Goal: Communication & Community: Answer question/provide support

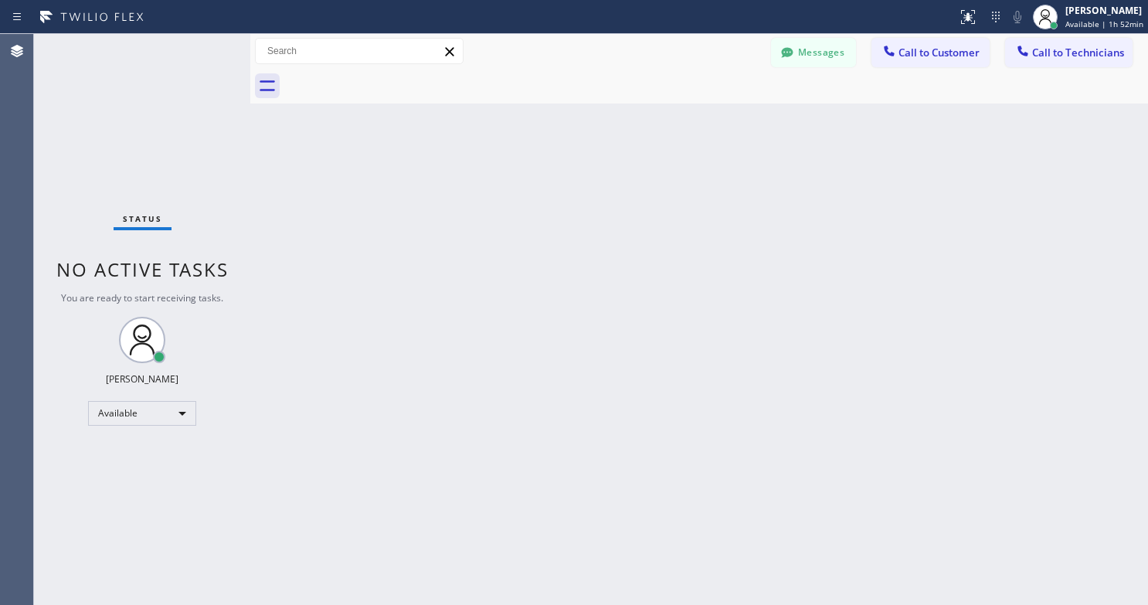
click at [338, 264] on div "Back to Dashboard Change Sender ID Customers Technicians AC [PERSON_NAME] [DATE…" at bounding box center [699, 319] width 898 height 571
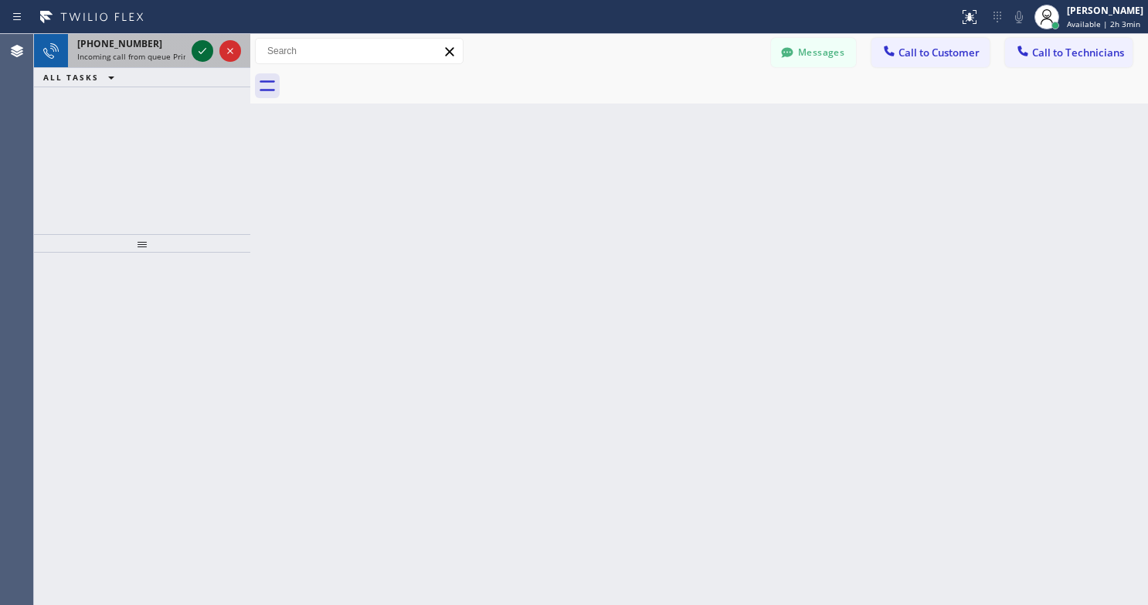
click at [202, 53] on icon at bounding box center [203, 51] width 8 height 6
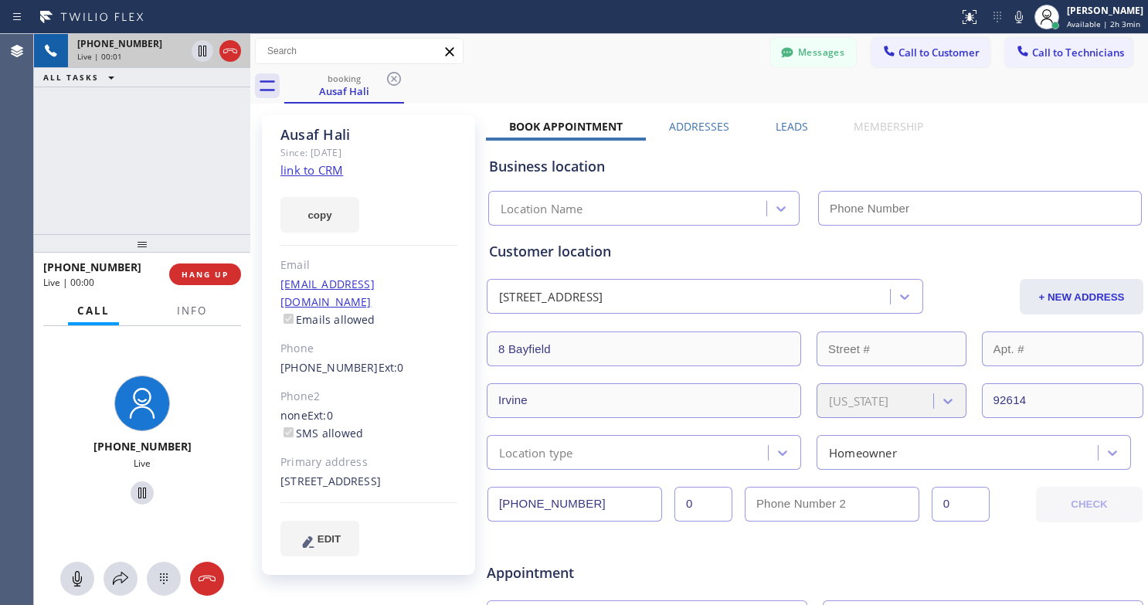
type input "[PHONE_NUMBER]"
click at [338, 172] on link "link to CRM" at bounding box center [311, 169] width 63 height 15
drag, startPoint x: 141, startPoint y: 490, endPoint x: 266, endPoint y: 479, distance: 125.6
click at [141, 491] on icon at bounding box center [142, 493] width 19 height 19
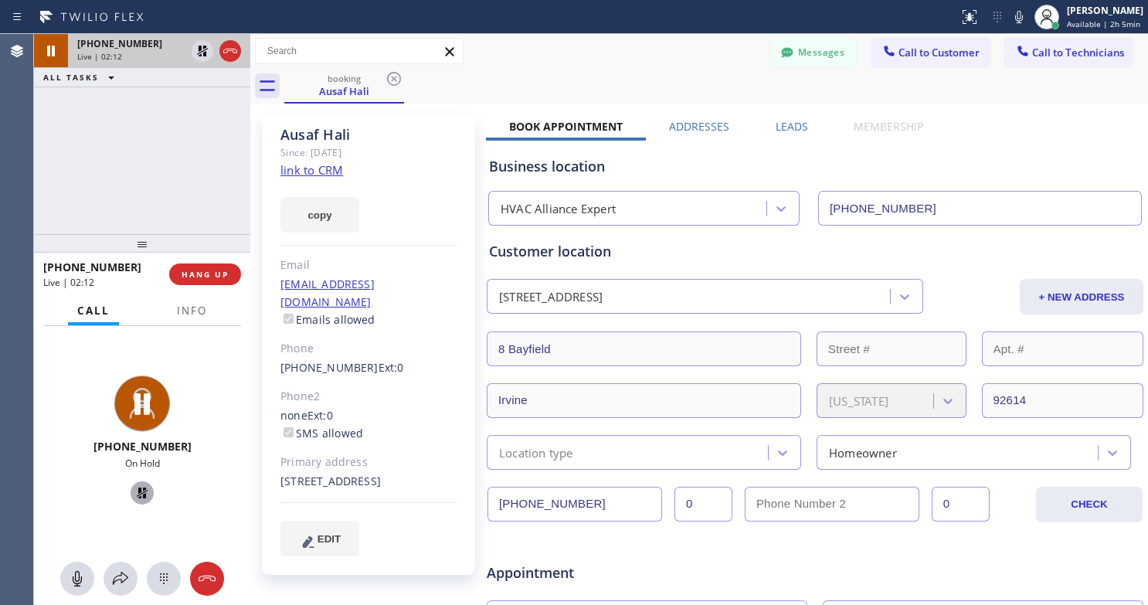
click at [139, 494] on icon at bounding box center [142, 493] width 11 height 11
click at [219, 388] on div "[PHONE_NUMBER] Live" at bounding box center [142, 442] width 216 height 233
click at [134, 497] on icon at bounding box center [142, 493] width 19 height 19
click at [137, 491] on icon at bounding box center [142, 493] width 11 height 11
click at [138, 494] on icon at bounding box center [142, 493] width 8 height 11
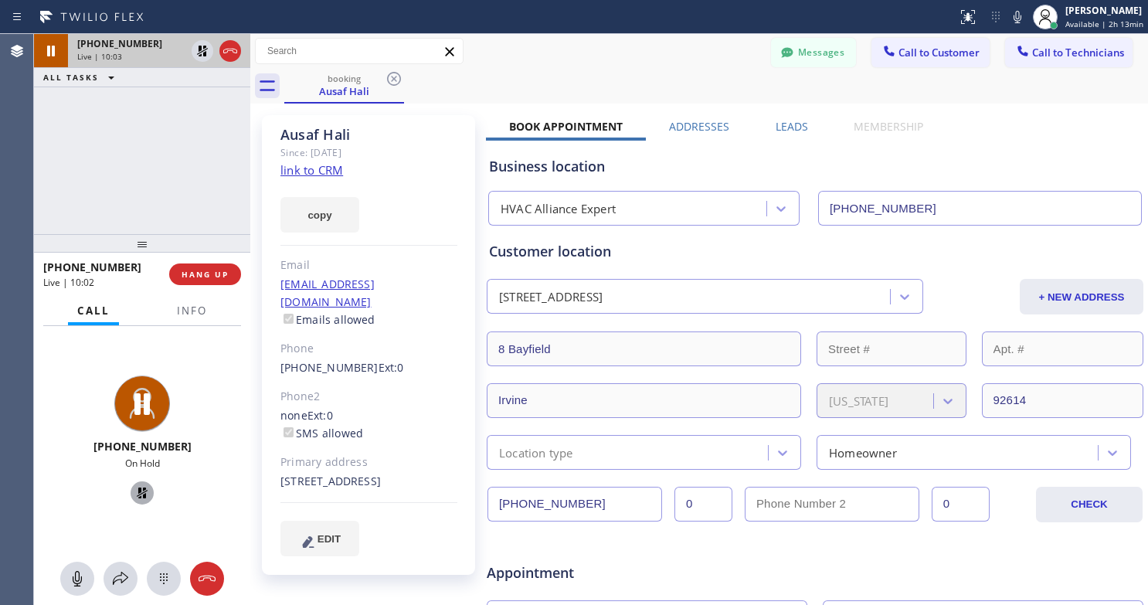
drag, startPoint x: 140, startPoint y: 500, endPoint x: 149, endPoint y: 505, distance: 10.7
click at [140, 500] on icon at bounding box center [142, 493] width 19 height 19
click at [141, 494] on icon at bounding box center [142, 493] width 19 height 19
click at [113, 580] on icon at bounding box center [120, 578] width 19 height 19
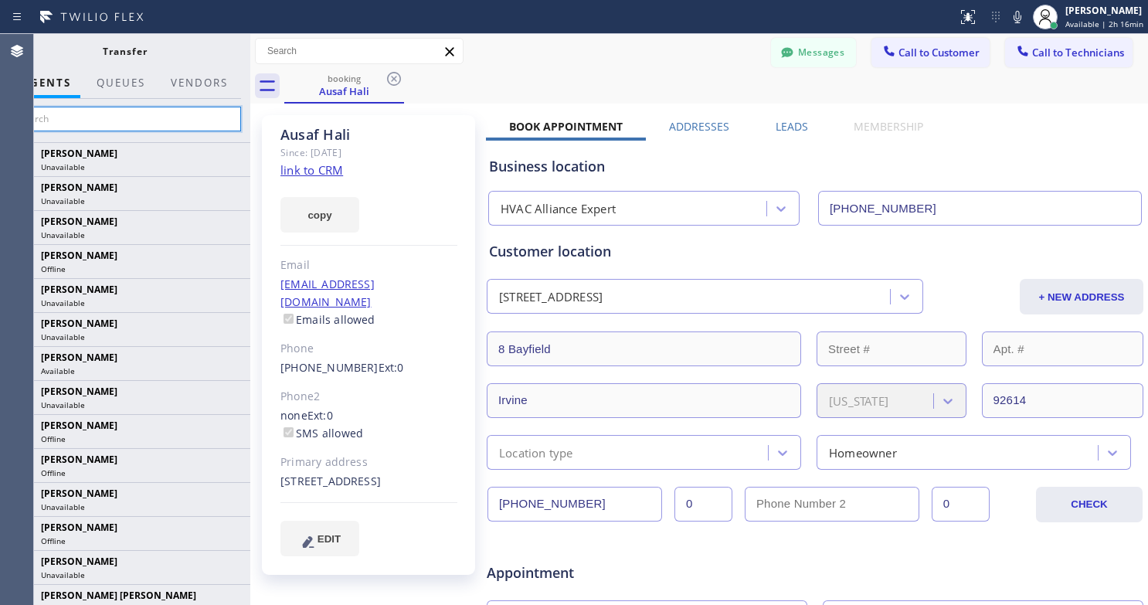
click at [102, 120] on input "text" at bounding box center [124, 119] width 233 height 25
click at [73, 123] on input "text" at bounding box center [124, 119] width 233 height 25
paste input "[PERSON_NAME]"
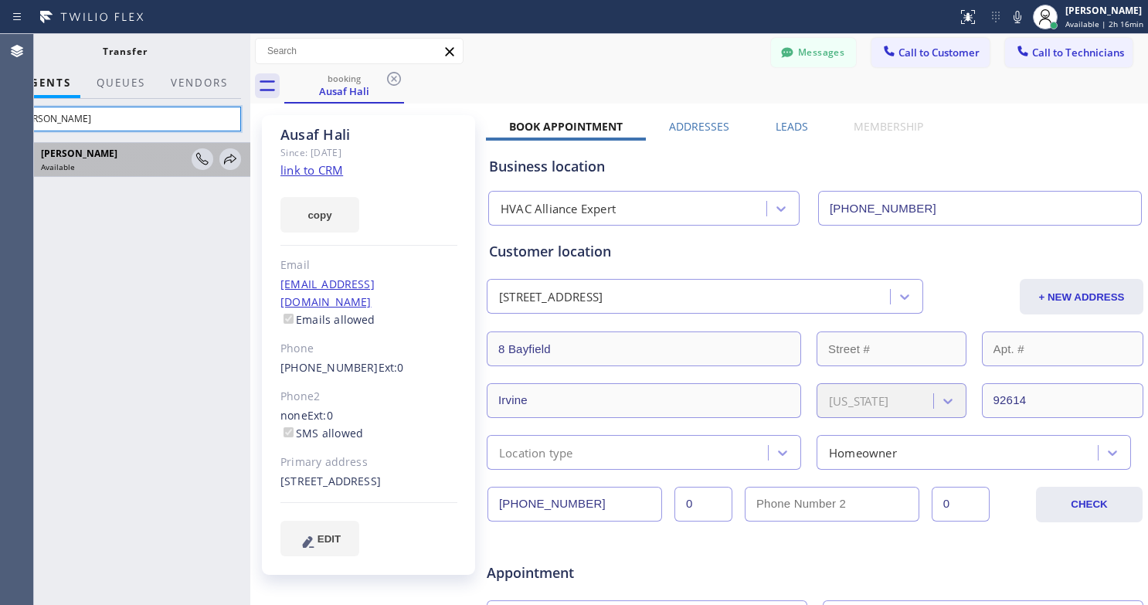
type input "[PERSON_NAME]"
click at [114, 154] on span "[PERSON_NAME]" at bounding box center [79, 153] width 76 height 13
click at [222, 158] on icon at bounding box center [230, 159] width 19 height 19
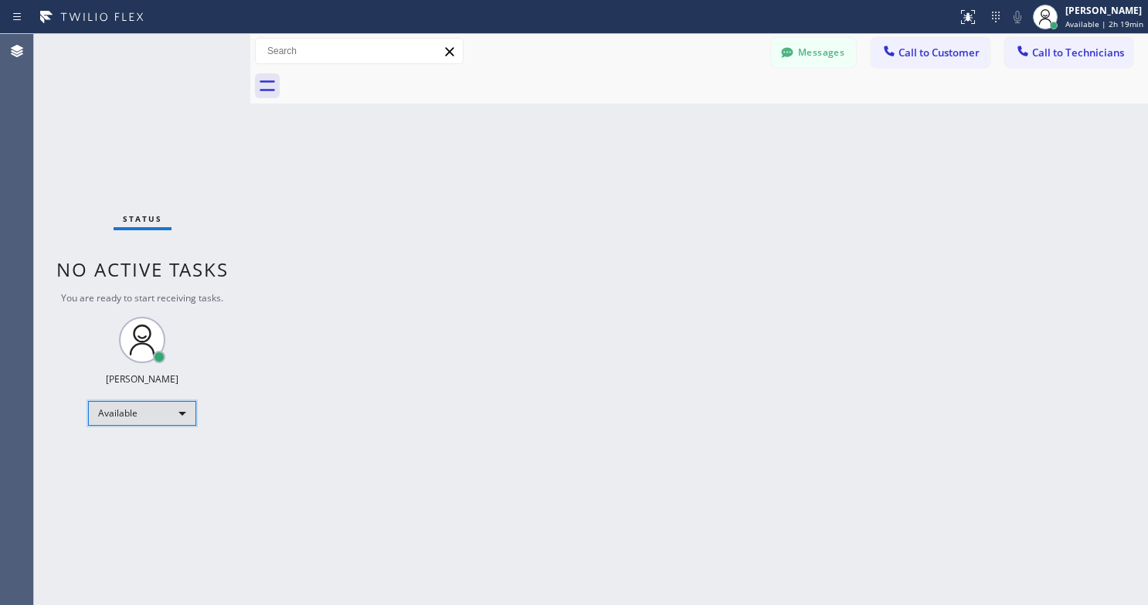
click at [170, 413] on div "Available" at bounding box center [142, 413] width 108 height 25
click at [139, 491] on li "Break" at bounding box center [141, 493] width 105 height 19
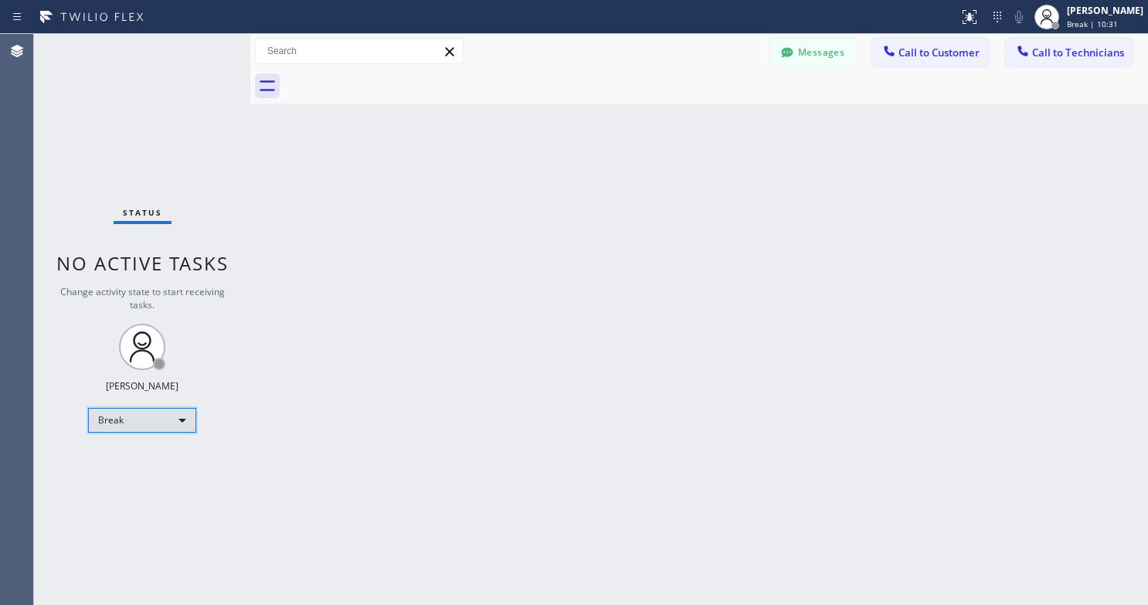
click at [177, 426] on div "Break" at bounding box center [142, 420] width 108 height 25
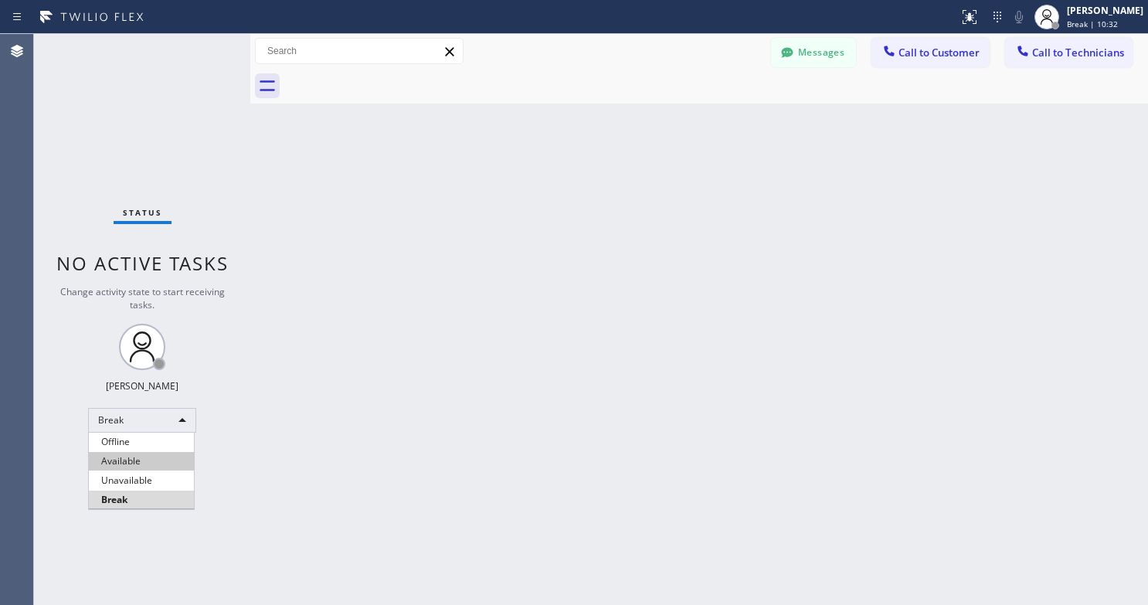
click at [131, 463] on li "Available" at bounding box center [141, 461] width 105 height 19
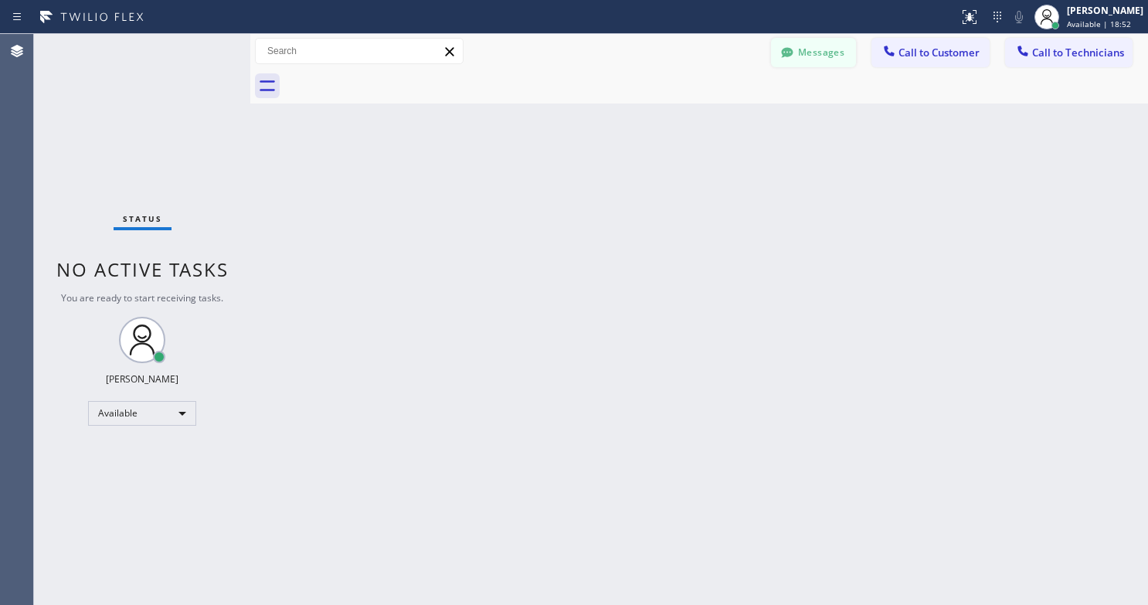
click at [783, 63] on div at bounding box center [787, 54] width 19 height 19
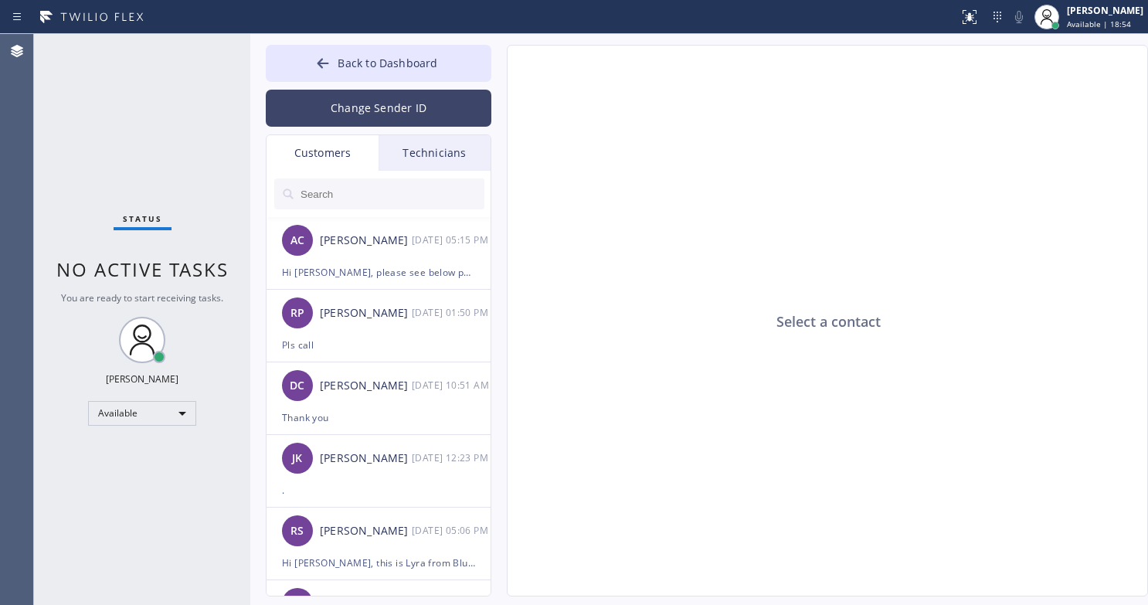
click at [372, 107] on button "Change Sender ID" at bounding box center [379, 108] width 226 height 37
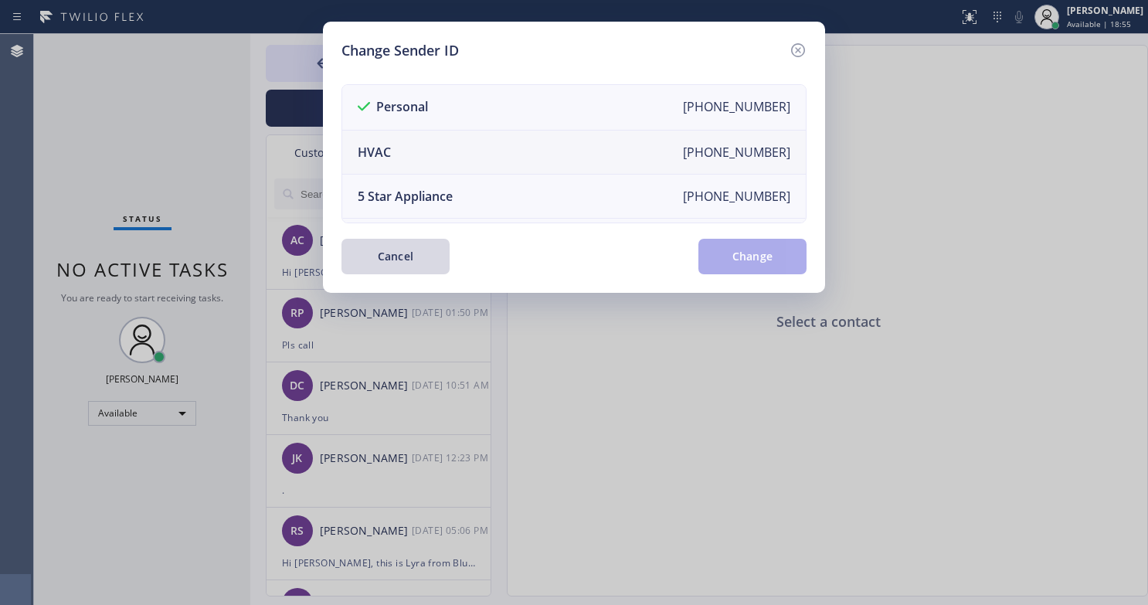
click at [416, 148] on li "HVAC [PHONE_NUMBER]" at bounding box center [574, 153] width 464 height 44
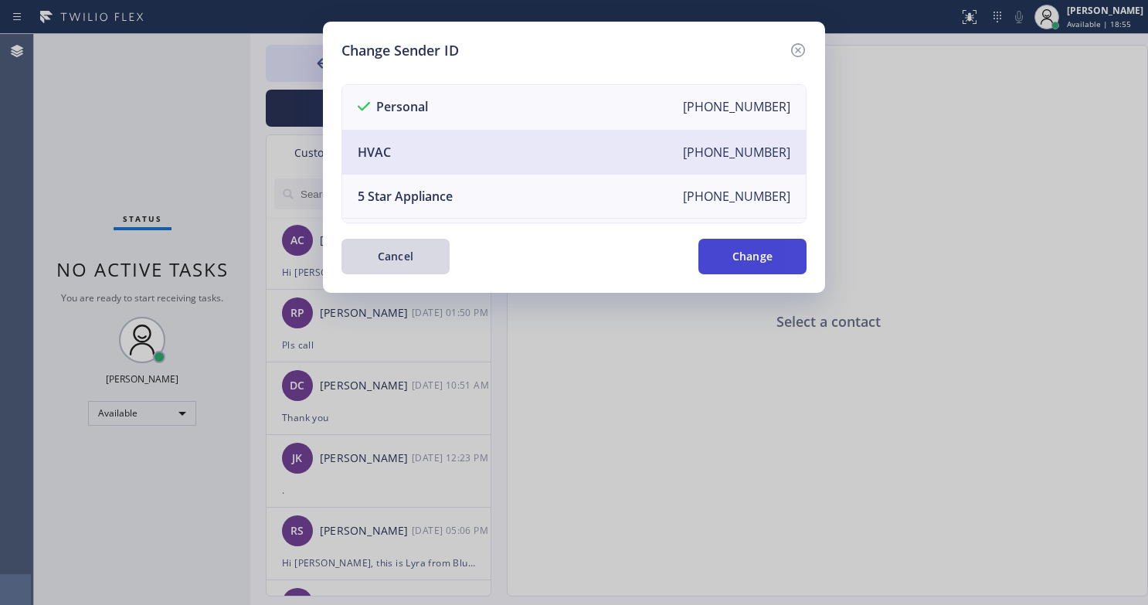
click at [739, 257] on button "Change" at bounding box center [752, 257] width 108 height 36
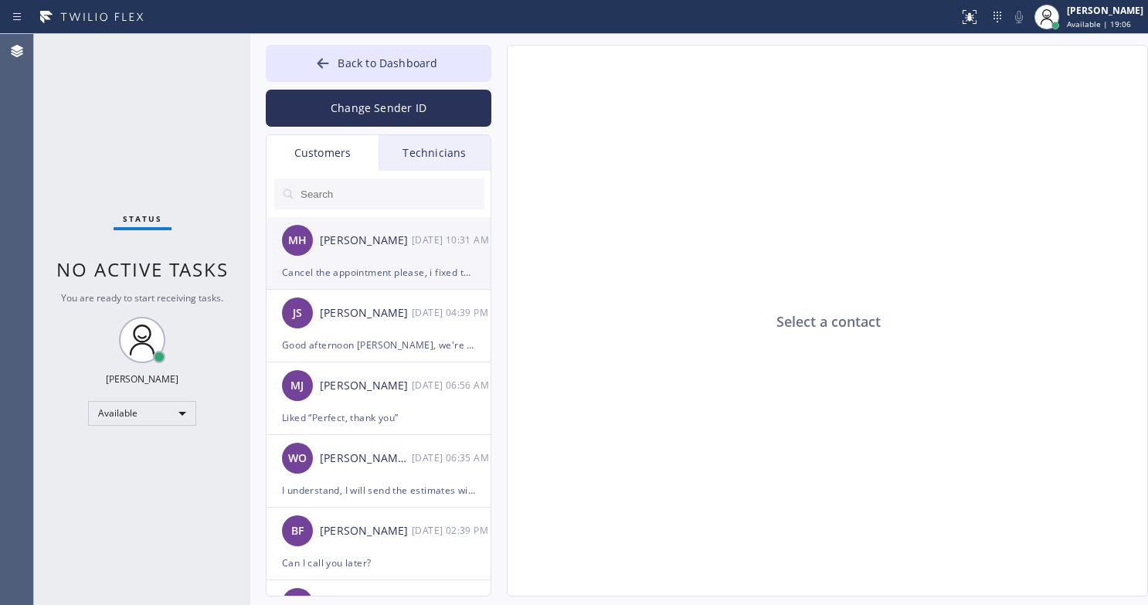
click at [362, 258] on div "MH [PERSON_NAME] [DATE] 10:31 AM" at bounding box center [380, 240] width 226 height 46
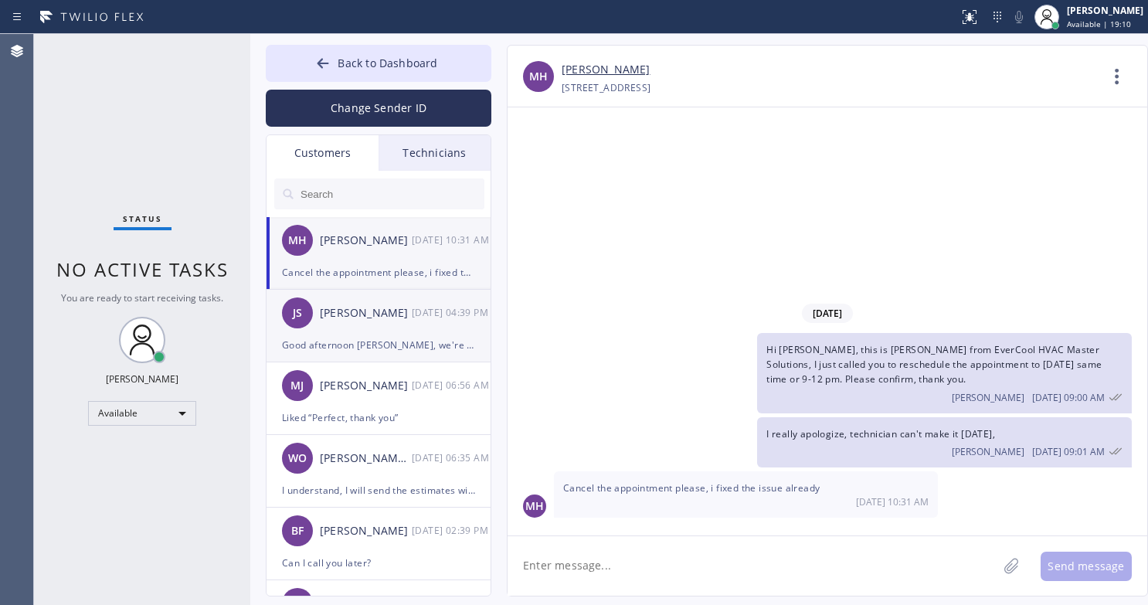
click at [348, 326] on div "JS [PERSON_NAME] [DATE] 04:39 PM" at bounding box center [380, 313] width 226 height 46
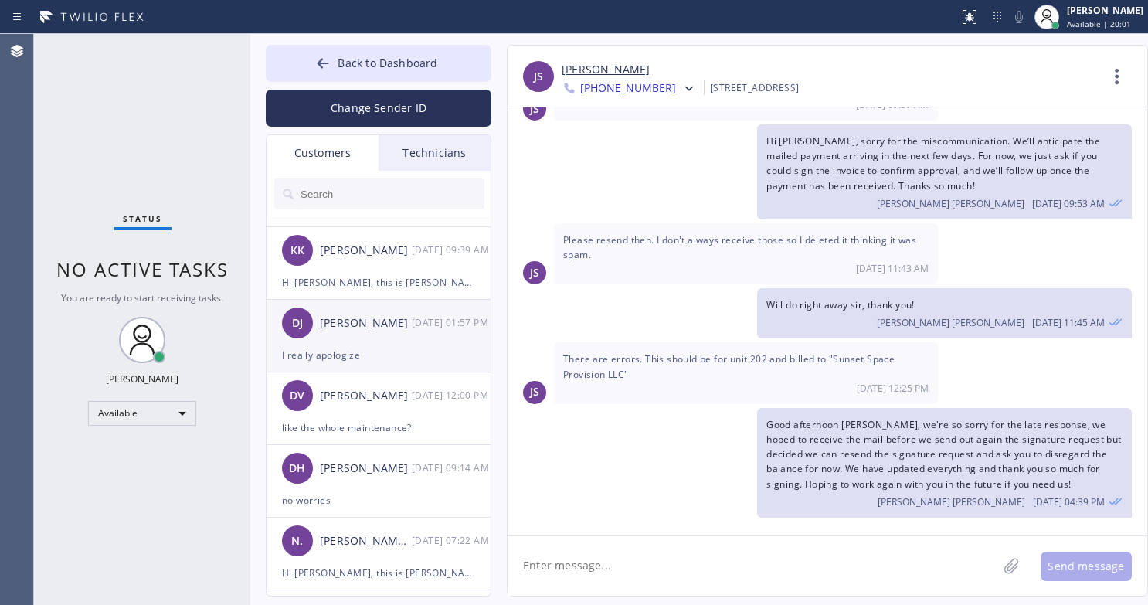
scroll to position [541, 0]
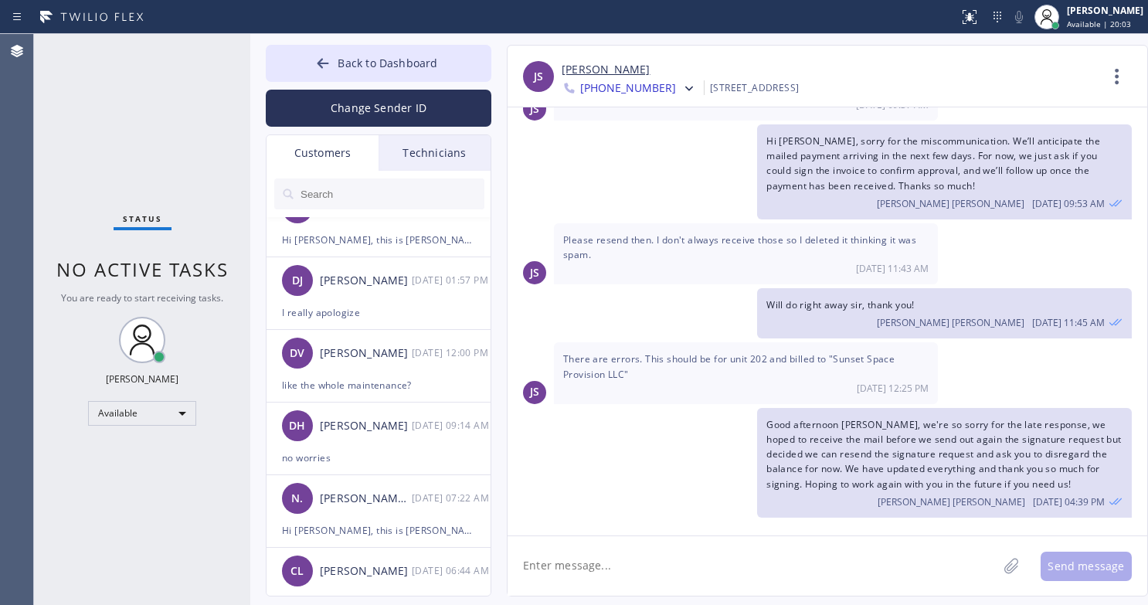
click at [353, 158] on div "Customers" at bounding box center [323, 153] width 112 height 36
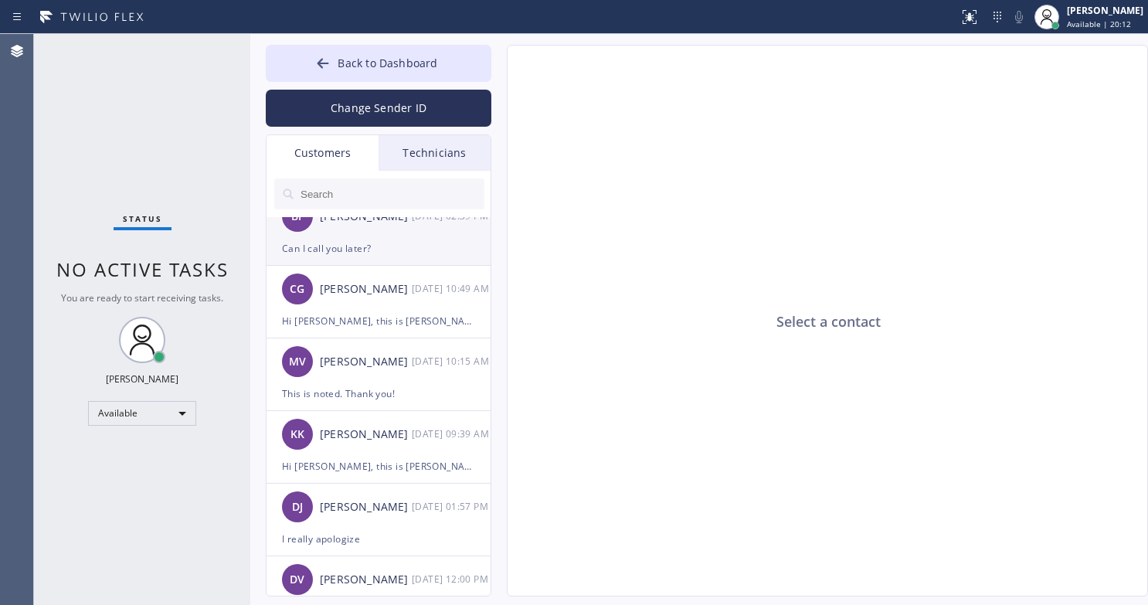
scroll to position [309, 0]
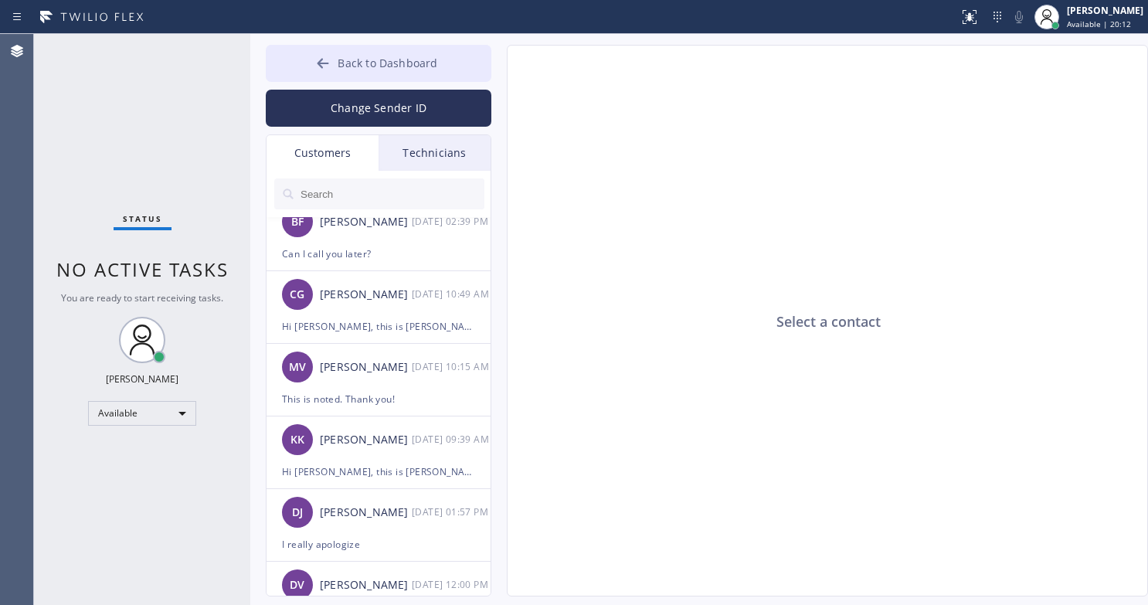
click at [341, 59] on span "Back to Dashboard" at bounding box center [388, 63] width 100 height 15
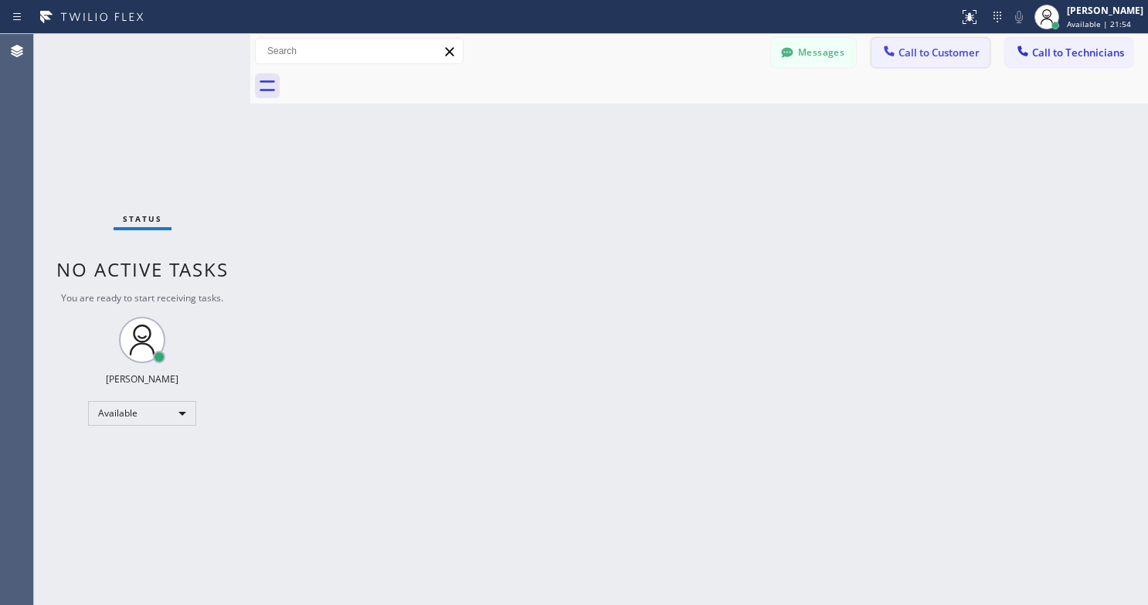
click at [922, 53] on span "Call to Customer" at bounding box center [939, 53] width 81 height 14
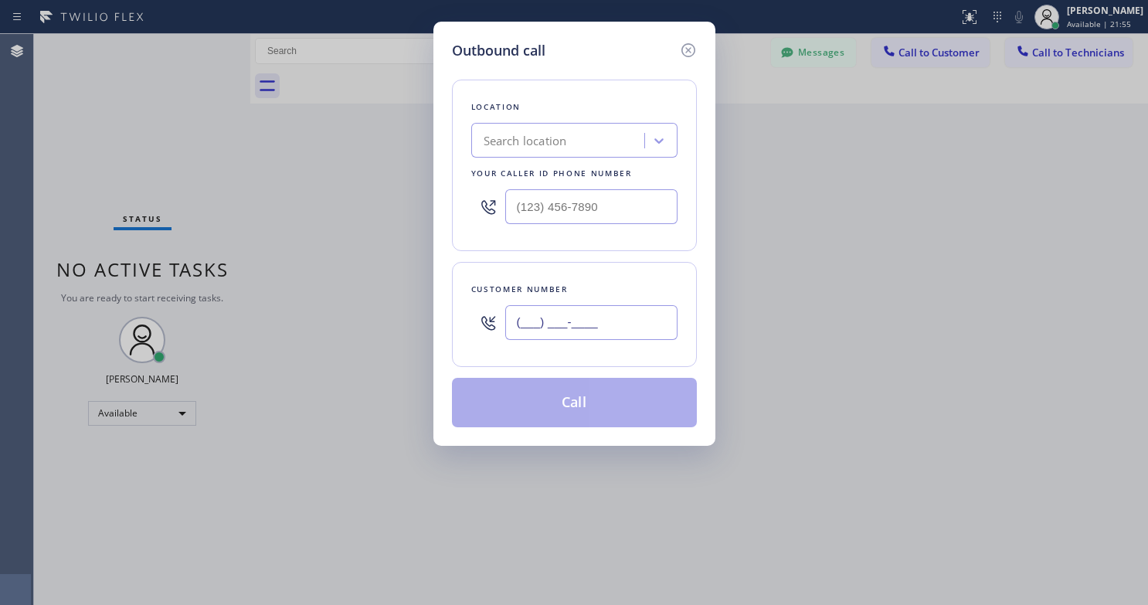
click at [544, 319] on input "(___) ___-____" at bounding box center [591, 322] width 172 height 35
paste input "949) 351-9233"
type input "[PHONE_NUMBER]"
click at [578, 135] on div "Search location" at bounding box center [560, 140] width 168 height 27
type input "v"
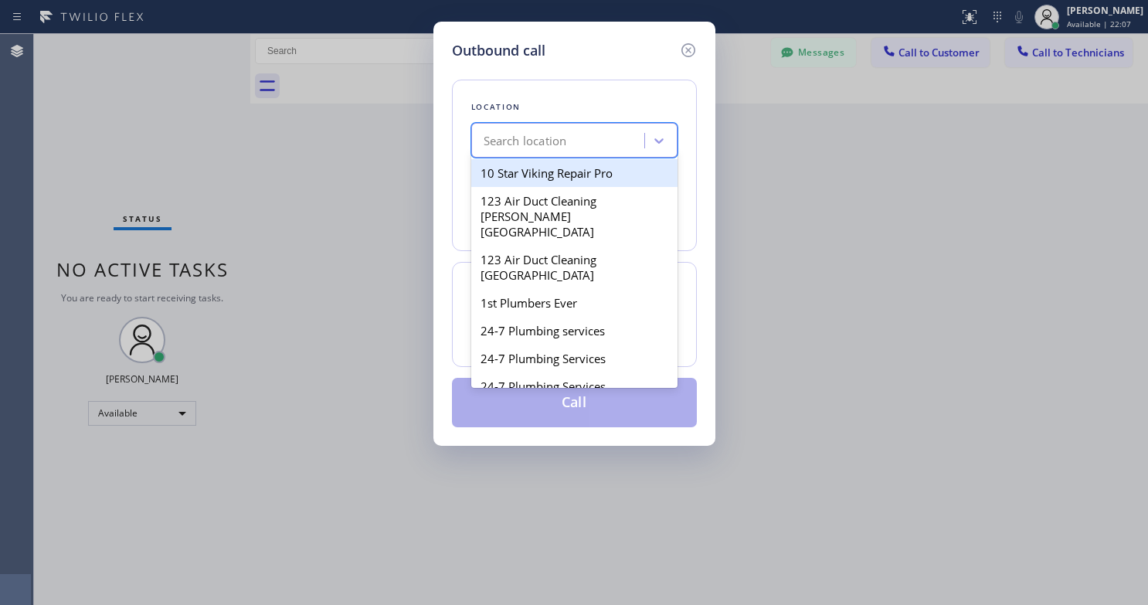
paste input "HVAC Alliance Expert [PERSON_NAME]"
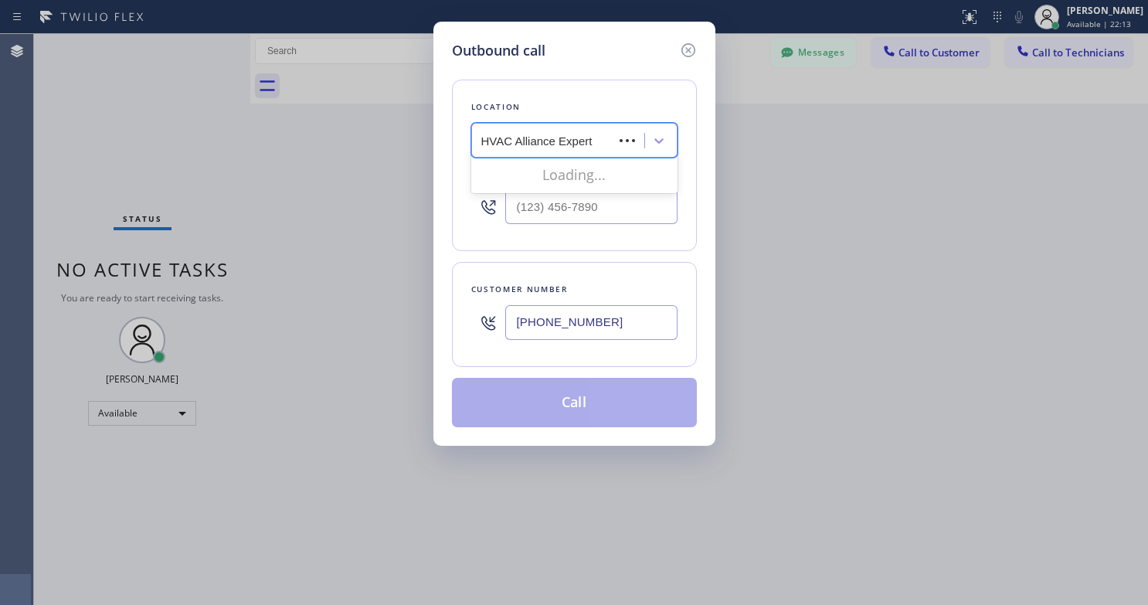
scroll to position [0, 0]
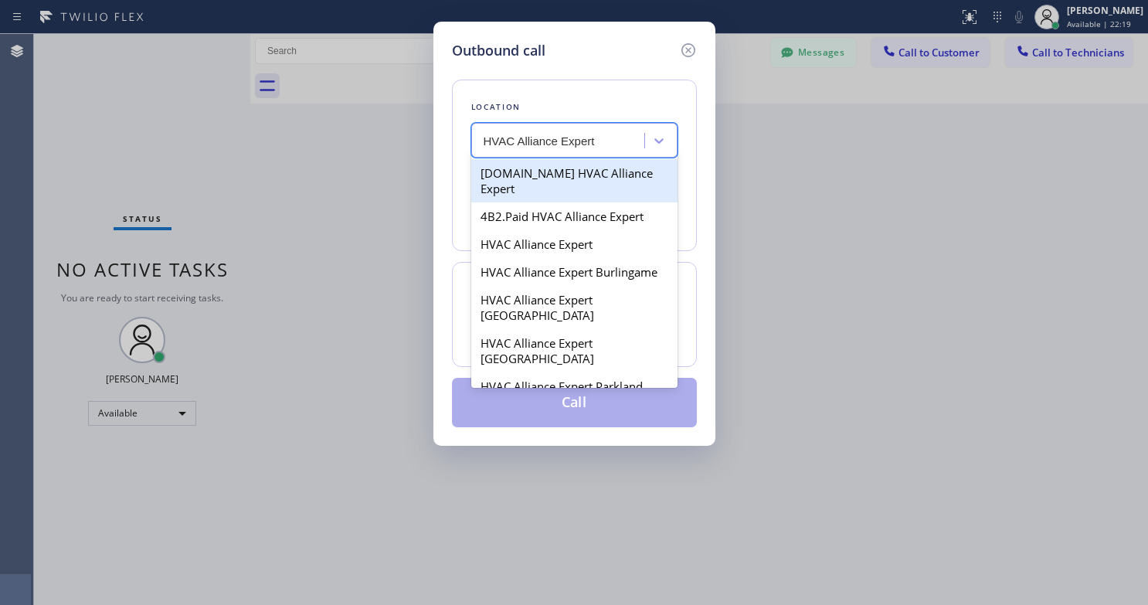
click at [484, 142] on input "HVAC Alliance Expert" at bounding box center [540, 140] width 113 height 13
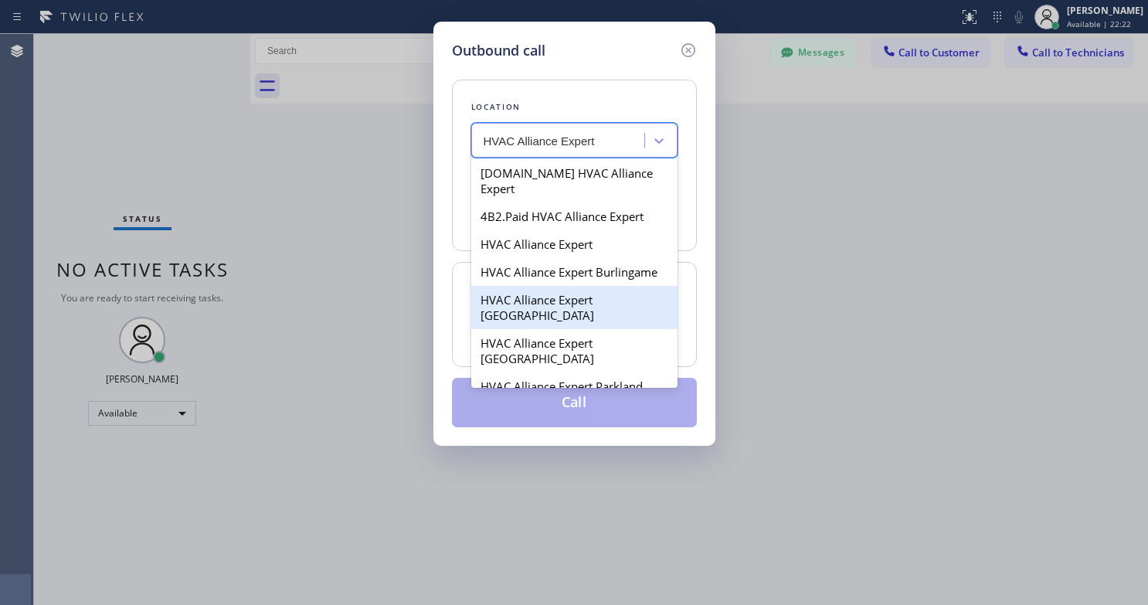
type input "HVAC Alliance Expert"
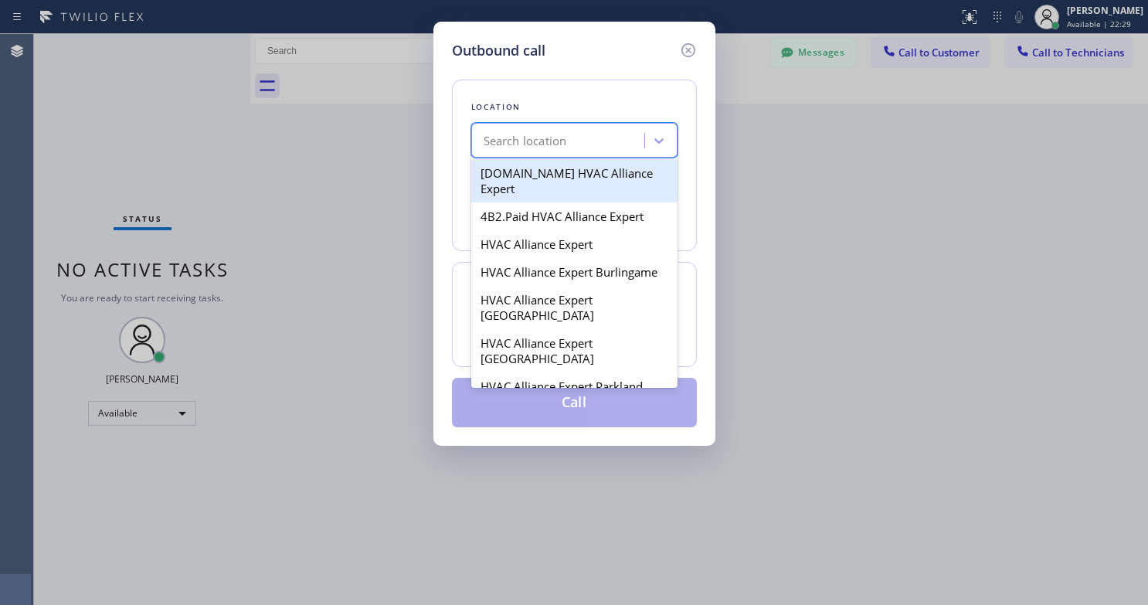
click at [594, 152] on div "Search location" at bounding box center [560, 140] width 168 height 27
paste input "HVAC Alliance Expert [PERSON_NAME]"
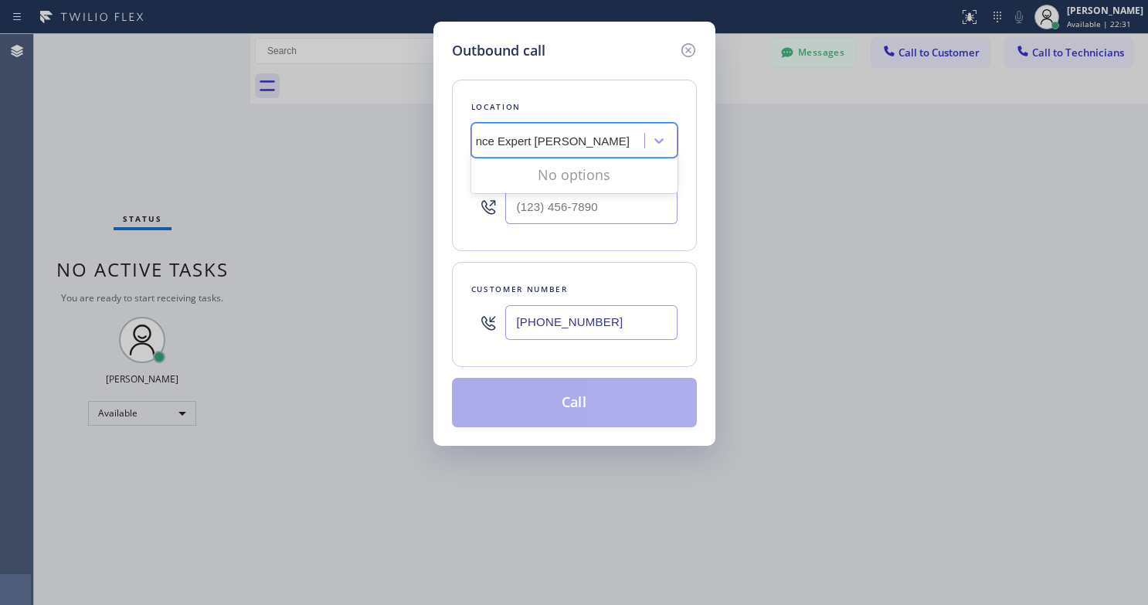
scroll to position [0, 63]
type input "HVAC Alliance Expert [PERSON_NAME]"
click at [542, 150] on div "Search location" at bounding box center [560, 140] width 168 height 27
paste input "HVAC Alliance Expert"
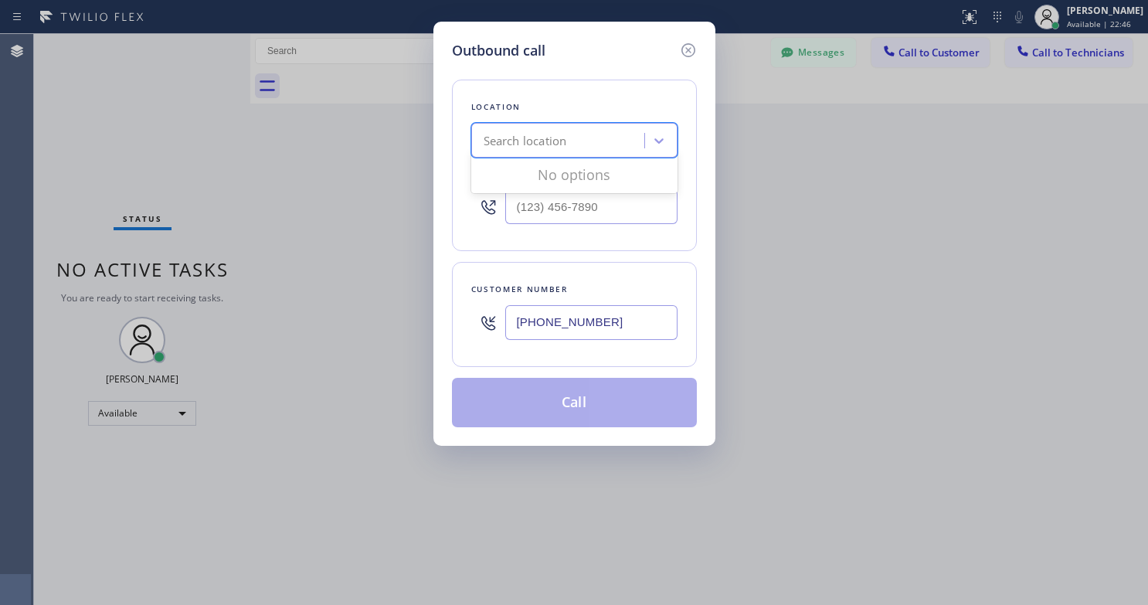
type input "HVAC Alliance Expert"
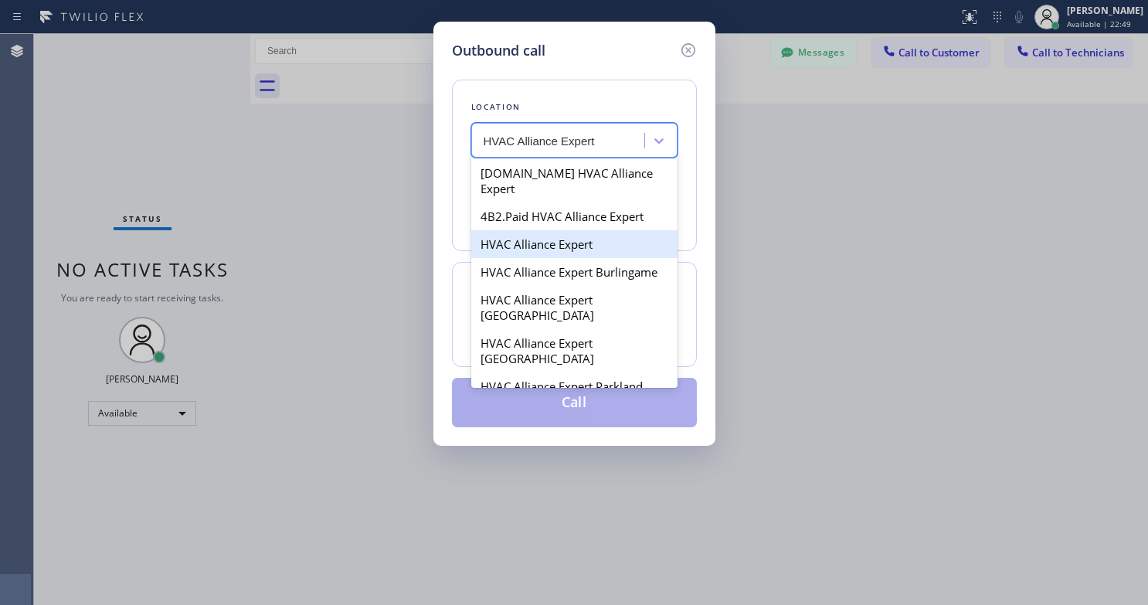
click at [586, 230] on div "HVAC Alliance Expert" at bounding box center [574, 244] width 206 height 28
type input "[PHONE_NUMBER]"
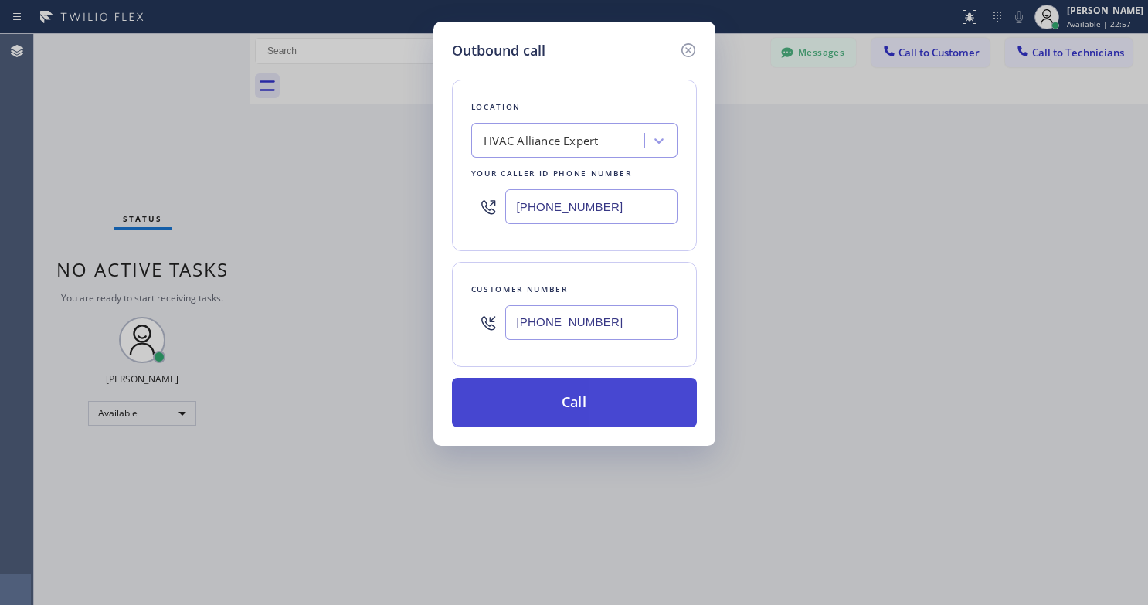
click at [596, 403] on button "Call" at bounding box center [574, 402] width 245 height 49
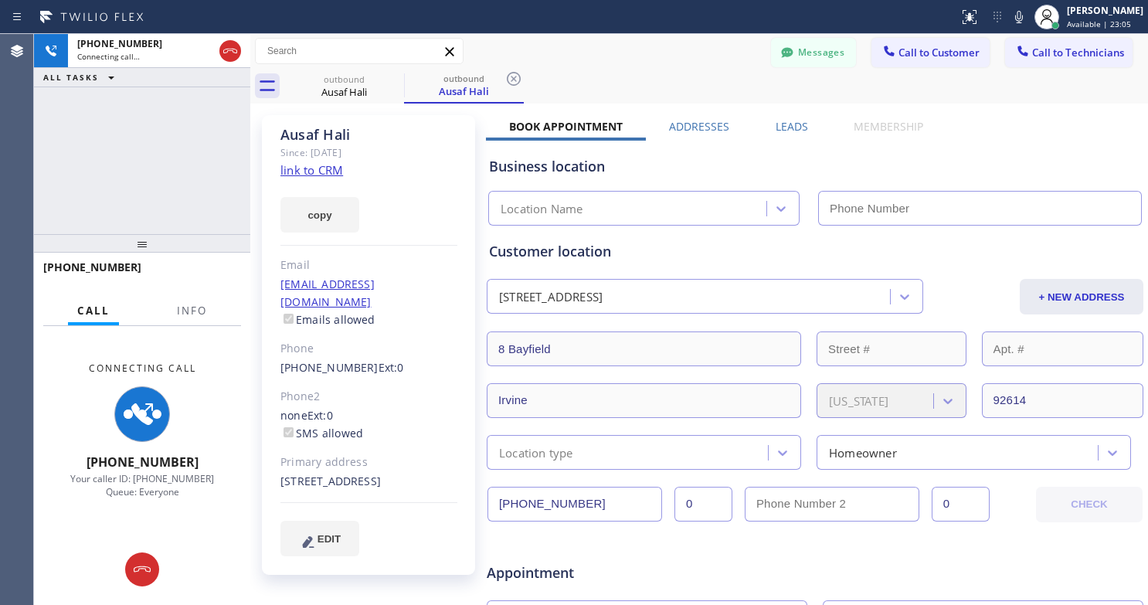
type input "[PHONE_NUMBER]"
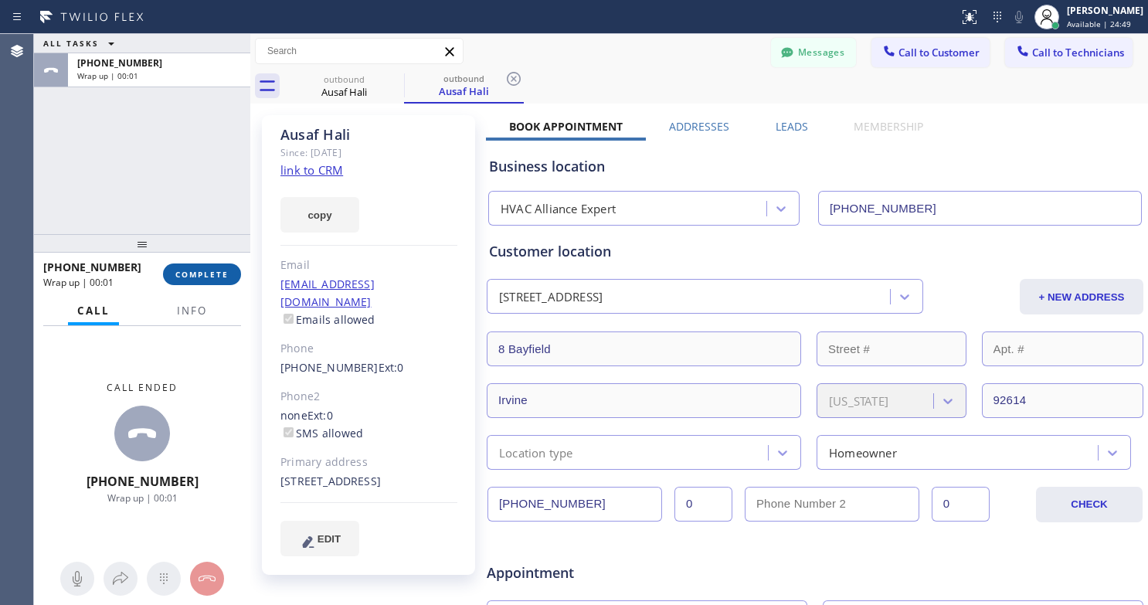
click at [201, 283] on button "COMPLETE" at bounding box center [202, 274] width 78 height 22
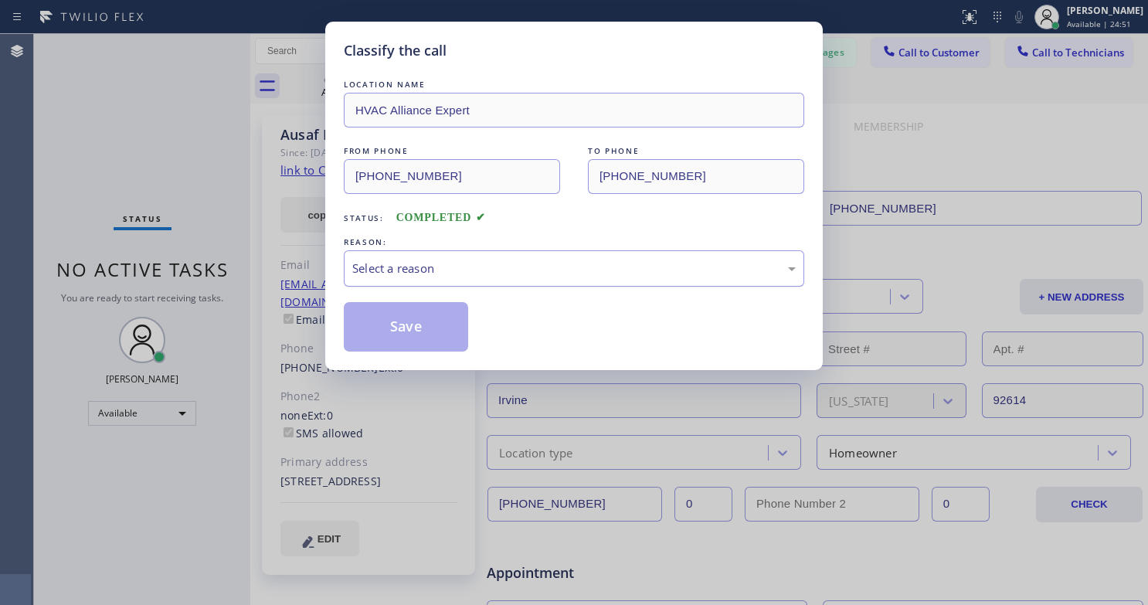
click at [420, 267] on div "Select a reason" at bounding box center [573, 269] width 443 height 18
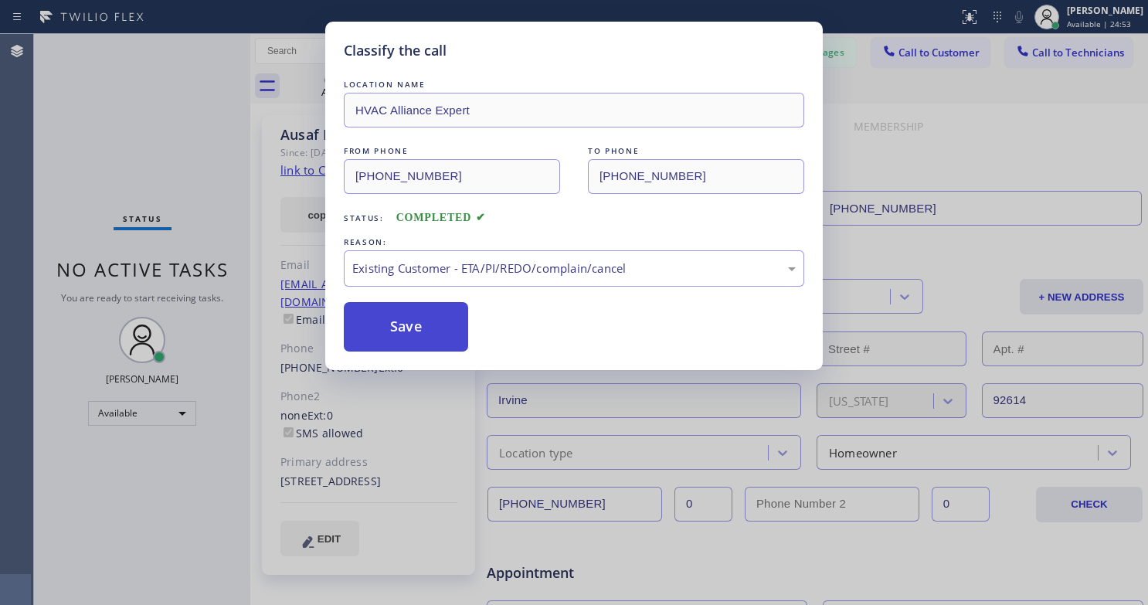
click at [419, 334] on button "Save" at bounding box center [406, 326] width 124 height 49
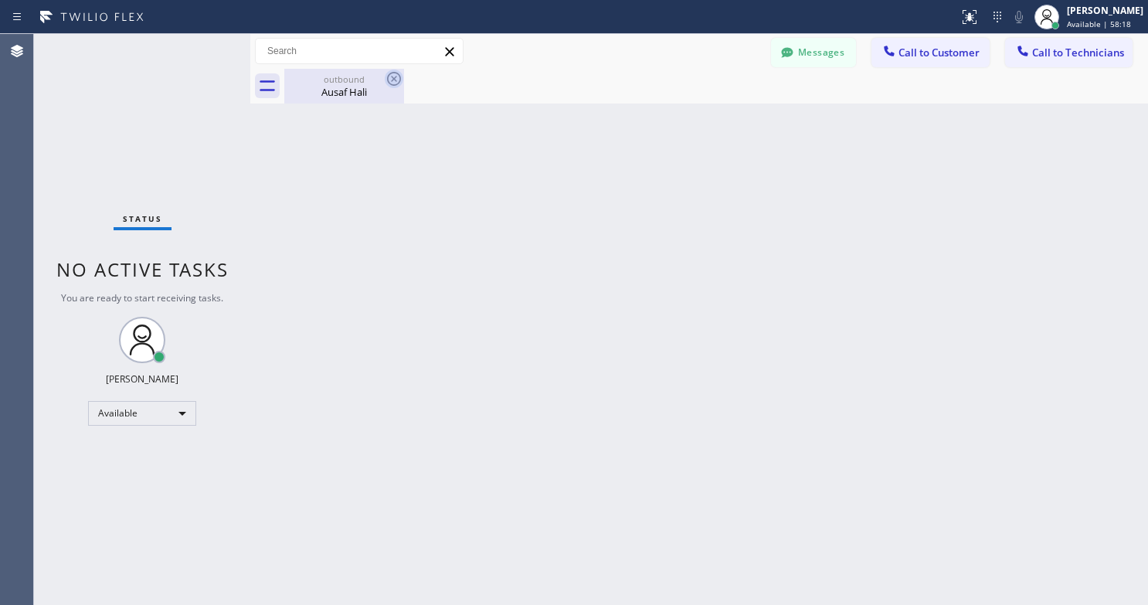
click at [396, 77] on icon at bounding box center [394, 79] width 14 height 14
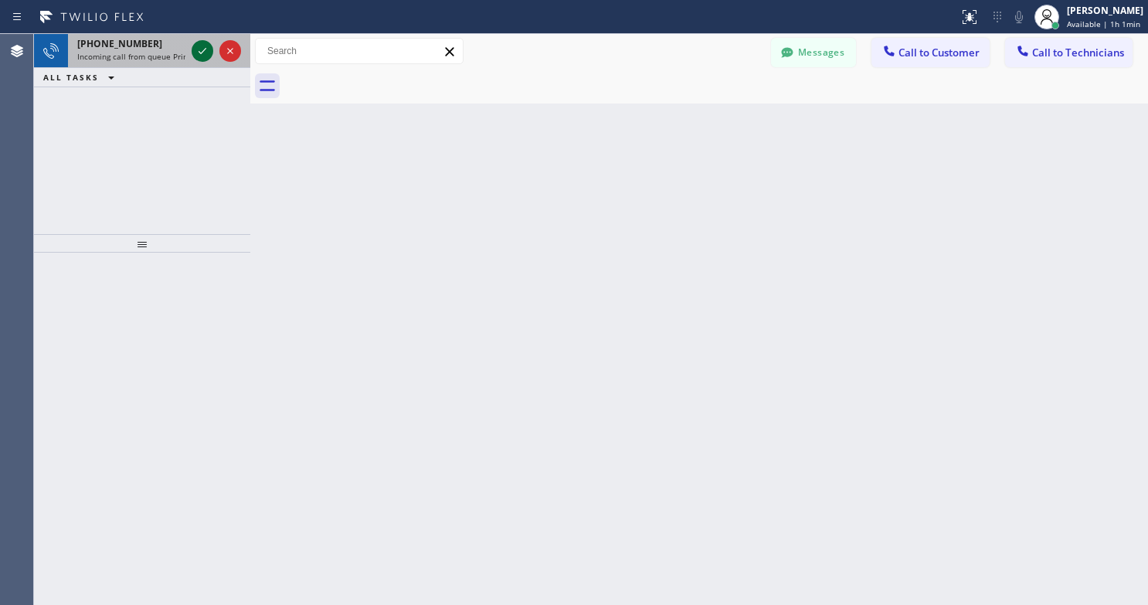
click at [200, 53] on icon at bounding box center [203, 51] width 8 height 6
click at [199, 55] on icon at bounding box center [202, 51] width 19 height 19
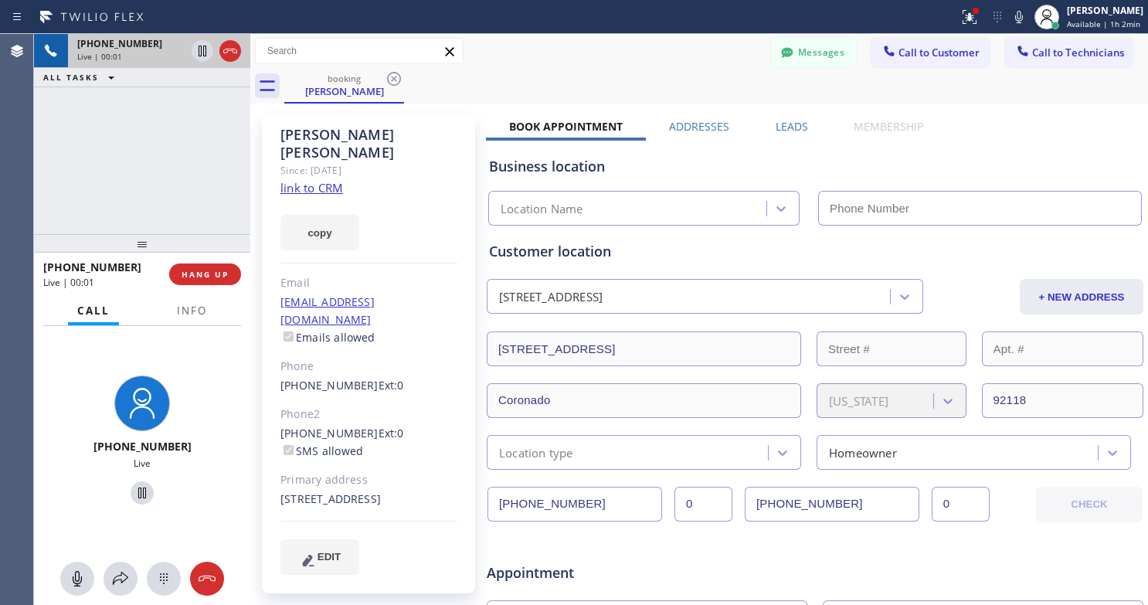
type input "[PHONE_NUMBER]"
click at [317, 180] on link "link to CRM" at bounding box center [311, 187] width 63 height 15
click at [141, 491] on icon at bounding box center [142, 493] width 19 height 19
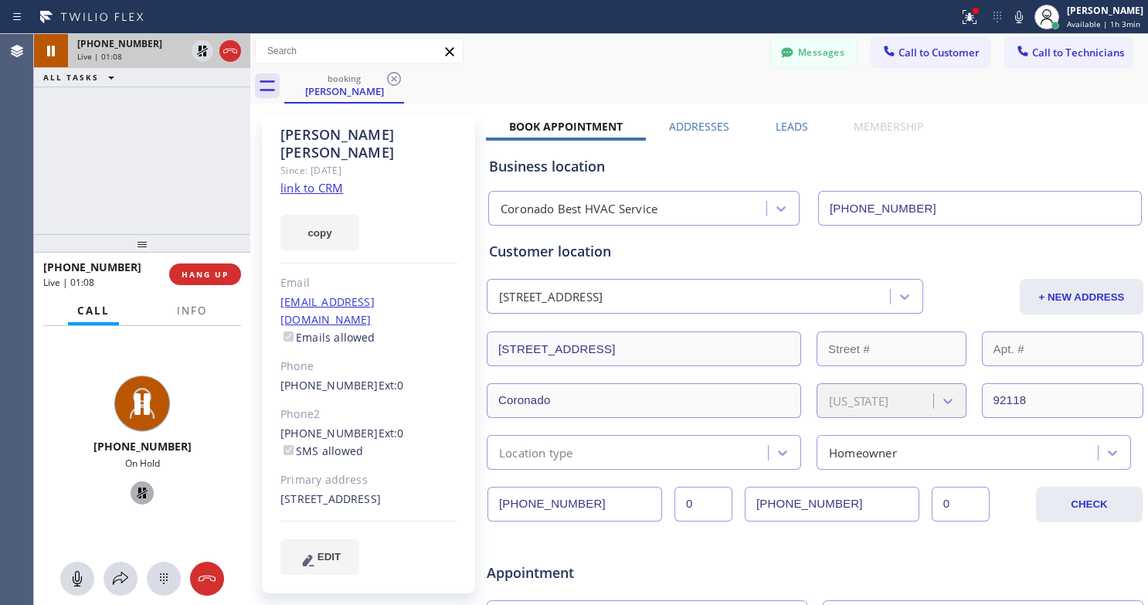
click at [137, 492] on icon at bounding box center [142, 493] width 11 height 11
click at [136, 494] on icon at bounding box center [142, 493] width 19 height 19
click at [137, 491] on icon at bounding box center [142, 493] width 11 height 11
drag, startPoint x: 140, startPoint y: 494, endPoint x: 162, endPoint y: 500, distance: 23.2
click at [140, 494] on icon at bounding box center [142, 493] width 8 height 11
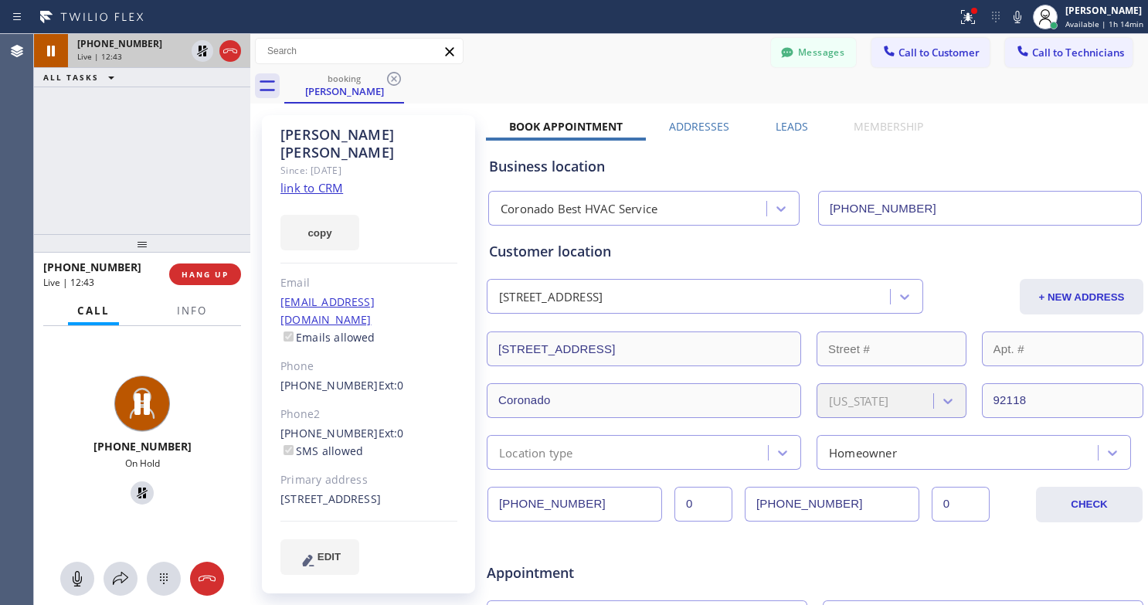
drag, startPoint x: 138, startPoint y: 487, endPoint x: 110, endPoint y: 437, distance: 57.8
click at [138, 487] on icon at bounding box center [142, 493] width 19 height 19
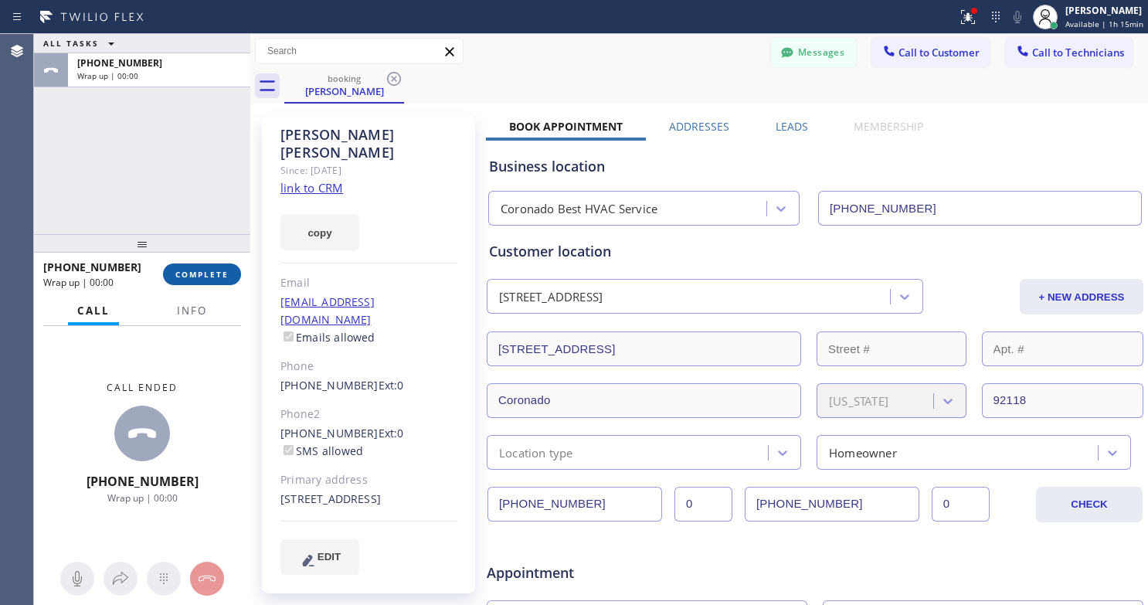
click at [206, 273] on span "COMPLETE" at bounding box center [201, 274] width 53 height 11
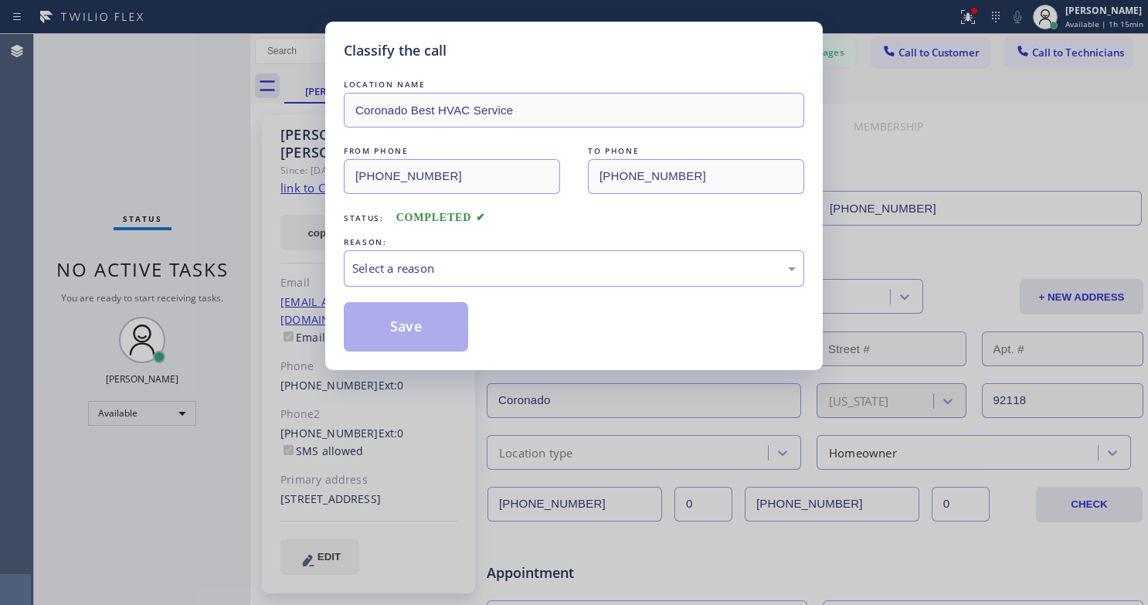
click at [416, 277] on div "Select a reason" at bounding box center [574, 268] width 460 height 36
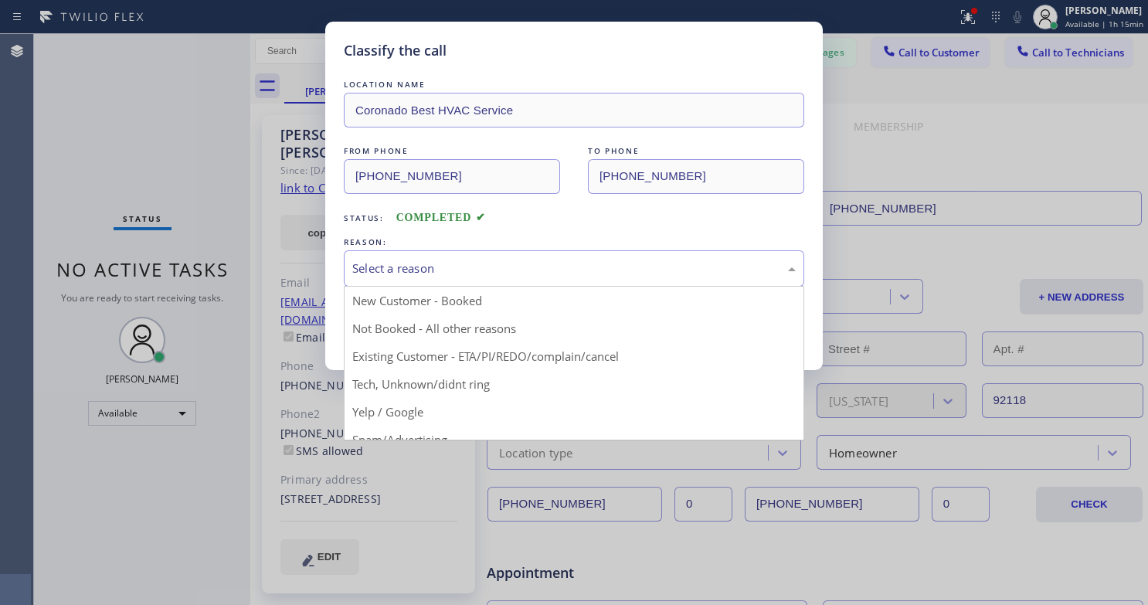
drag, startPoint x: 459, startPoint y: 358, endPoint x: 440, endPoint y: 358, distance: 18.6
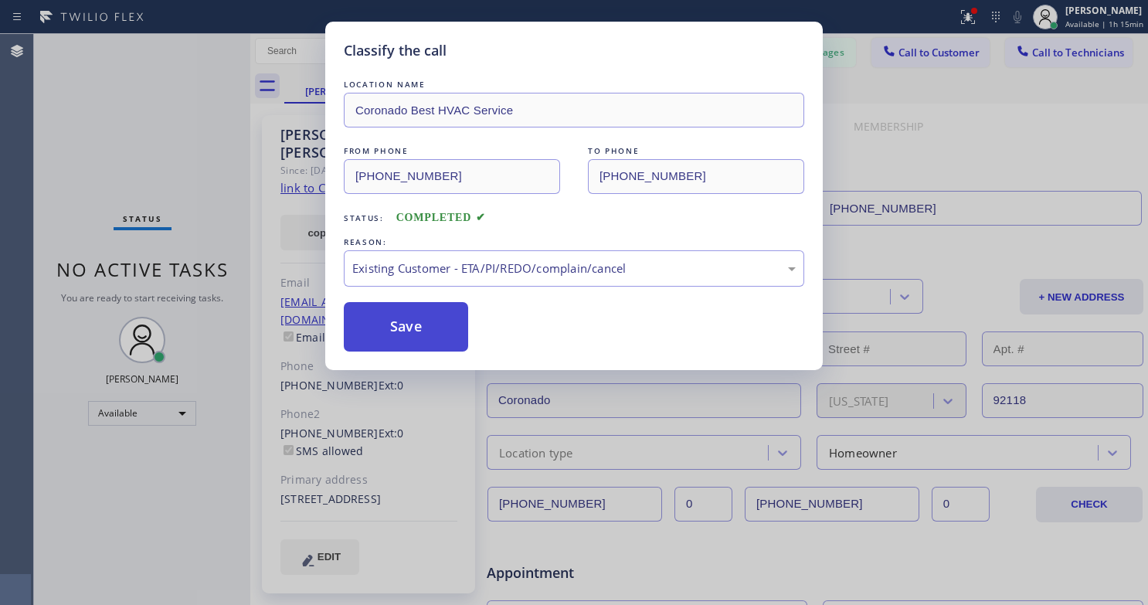
click at [396, 327] on button "Save" at bounding box center [406, 326] width 124 height 49
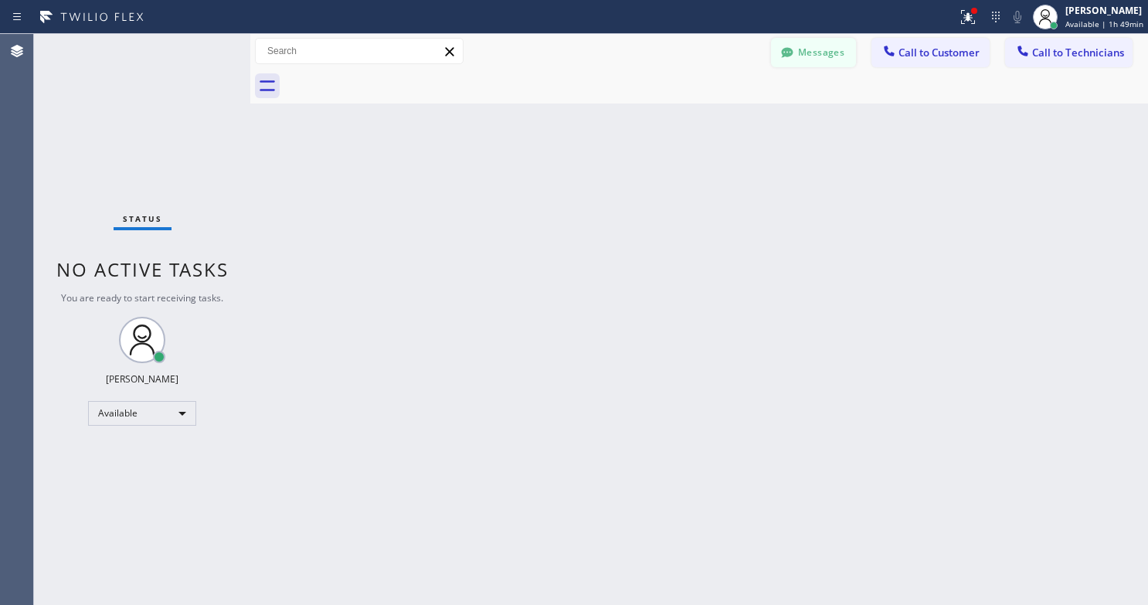
click at [827, 53] on button "Messages" at bounding box center [813, 52] width 85 height 29
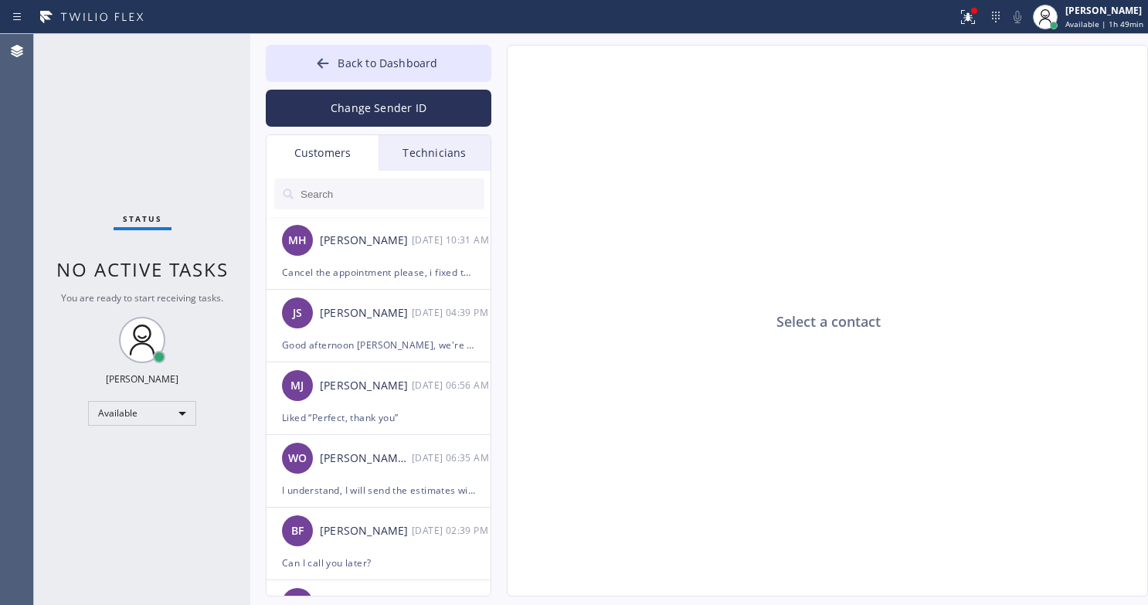
click at [432, 163] on div "Technicians" at bounding box center [435, 153] width 112 height 36
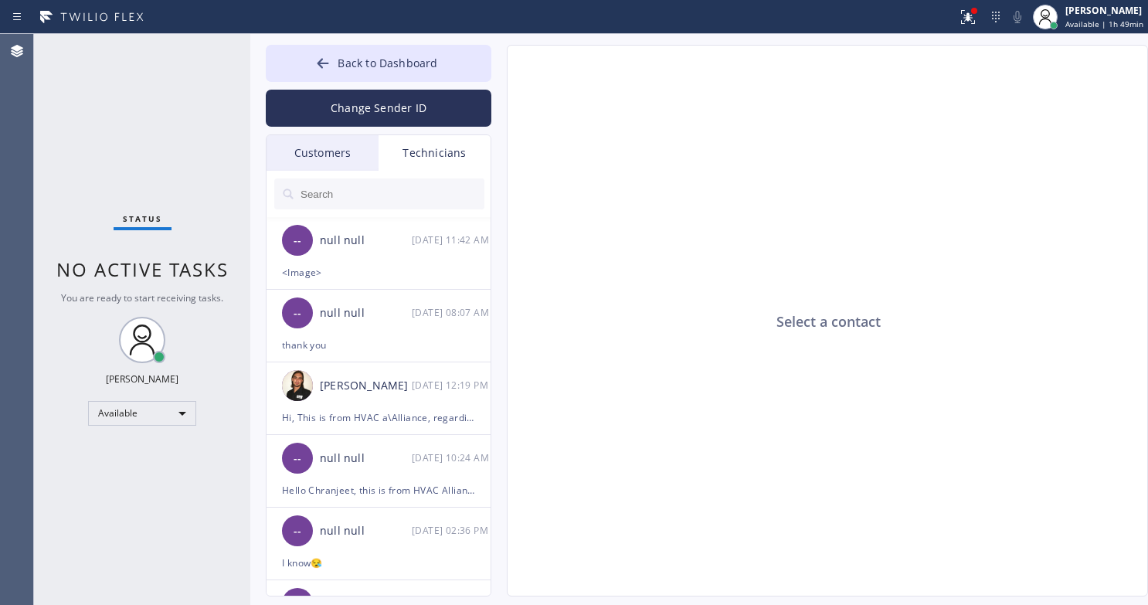
click at [372, 191] on input "text" at bounding box center [391, 193] width 185 height 31
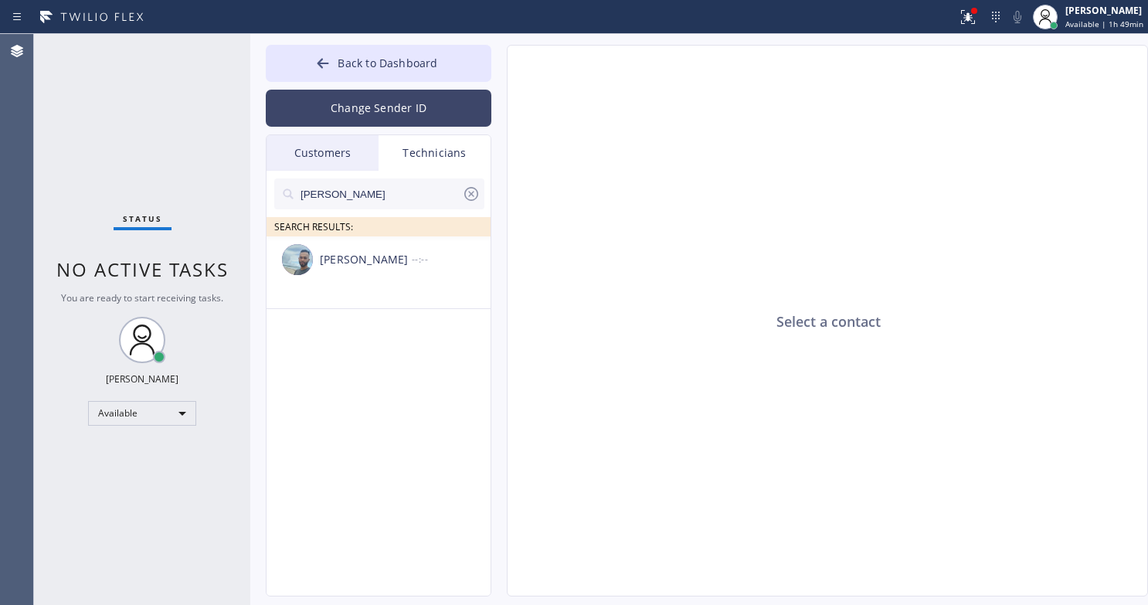
type input "[PERSON_NAME]"
click at [372, 111] on button "Change Sender ID" at bounding box center [379, 108] width 226 height 37
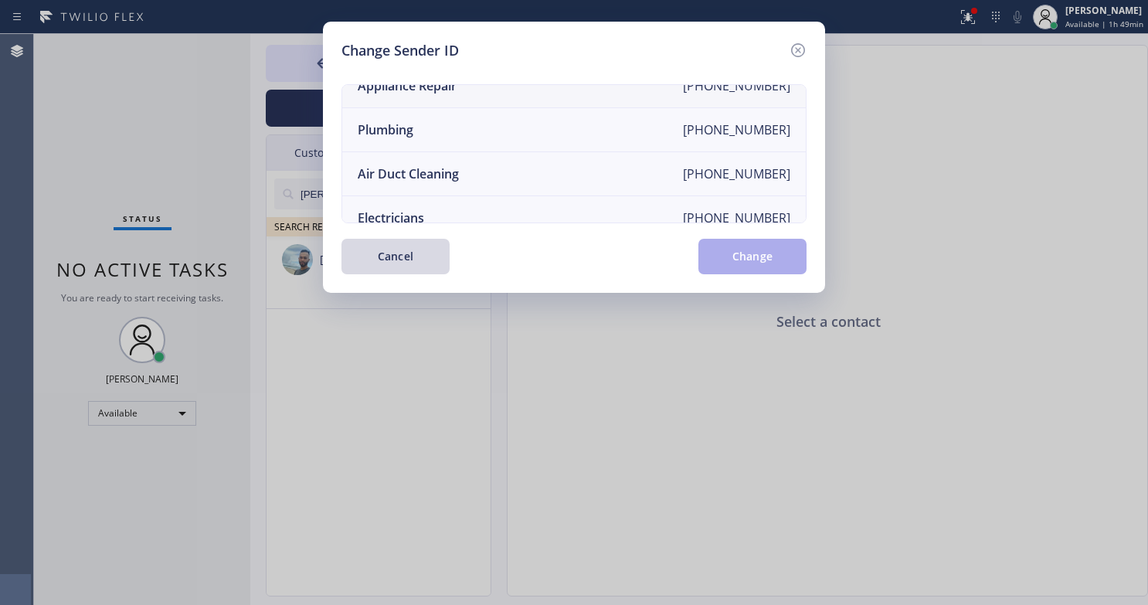
scroll to position [183, 0]
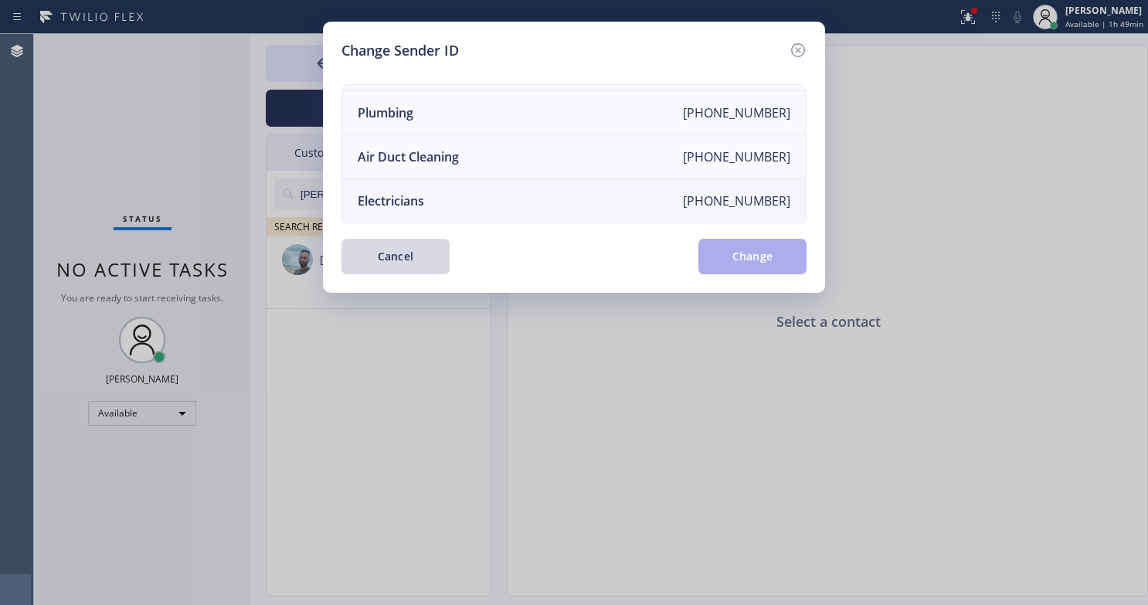
click at [455, 182] on li "Electricians [PHONE_NUMBER]" at bounding box center [574, 200] width 464 height 43
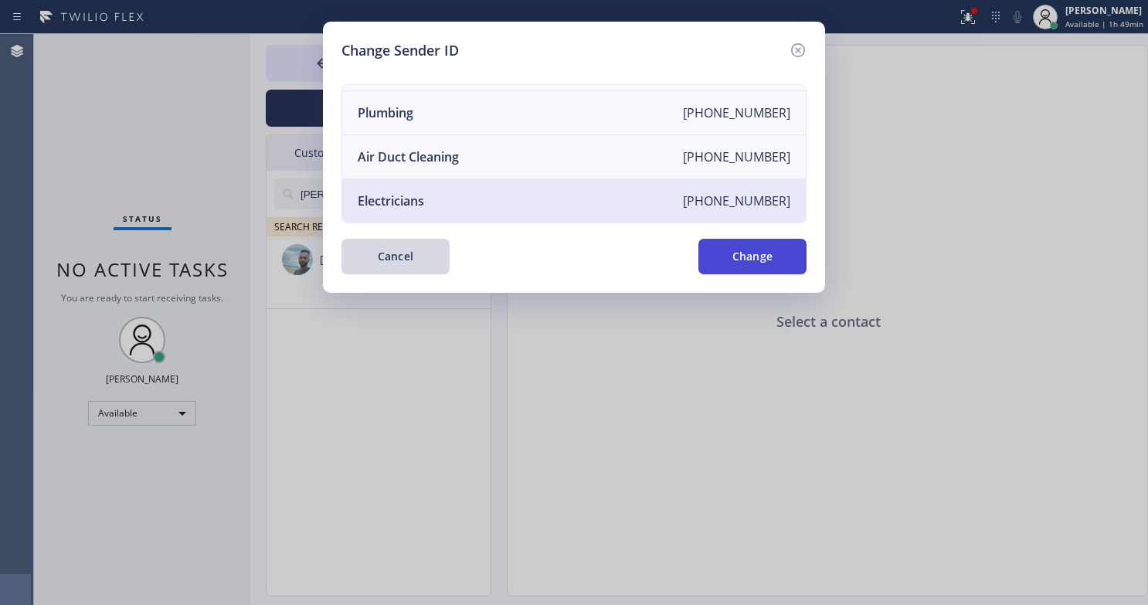
click at [780, 258] on button "Change" at bounding box center [752, 257] width 108 height 36
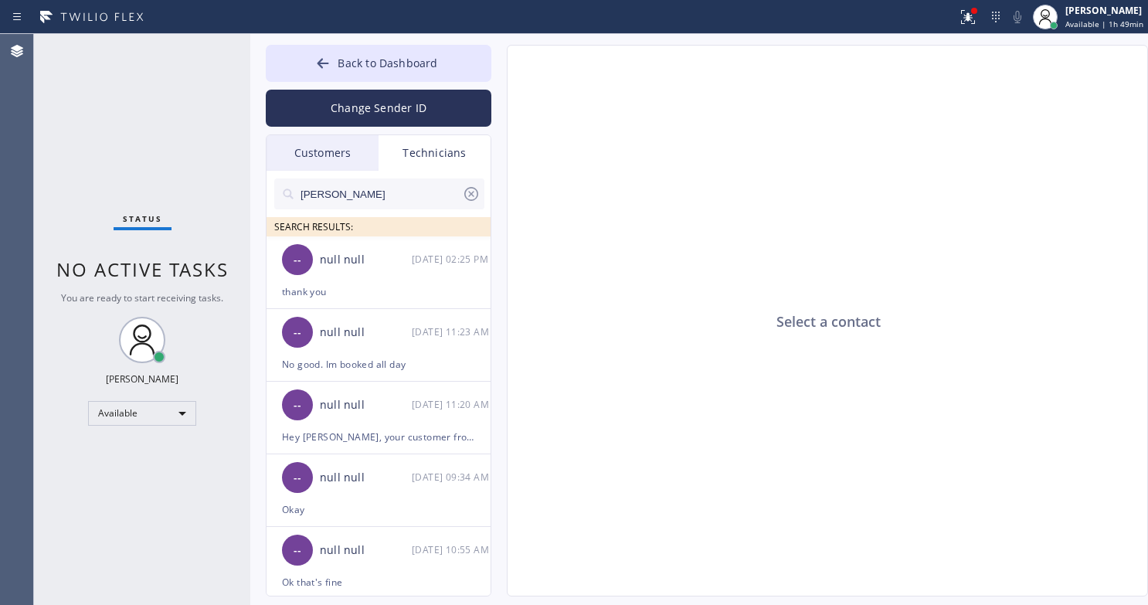
click at [442, 155] on div "Technicians" at bounding box center [435, 153] width 112 height 36
click at [351, 266] on div "null null" at bounding box center [366, 260] width 92 height 18
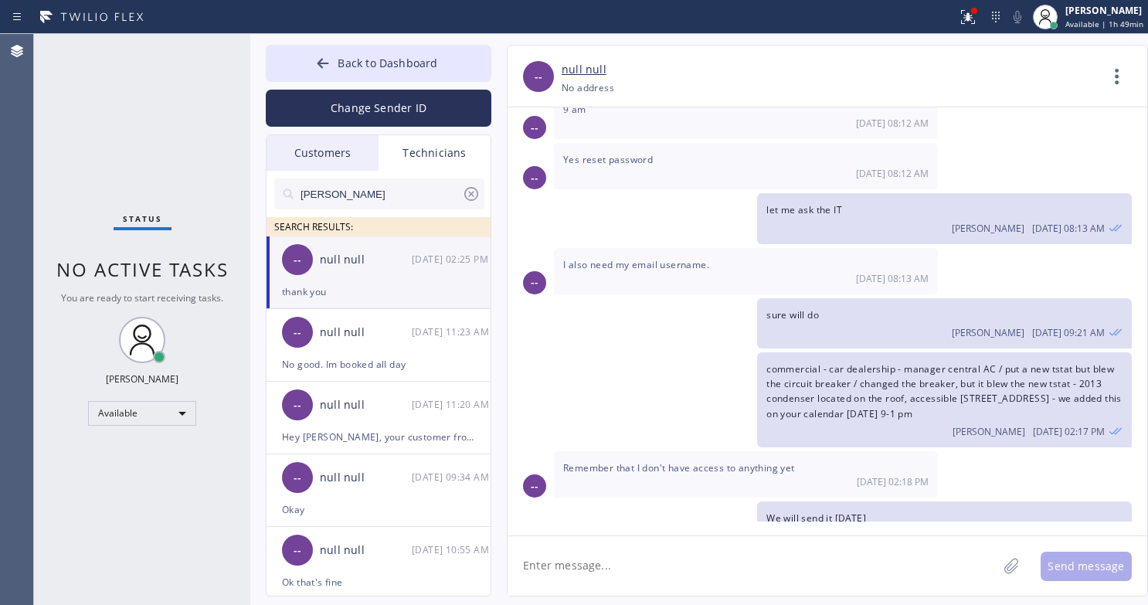
scroll to position [401, 0]
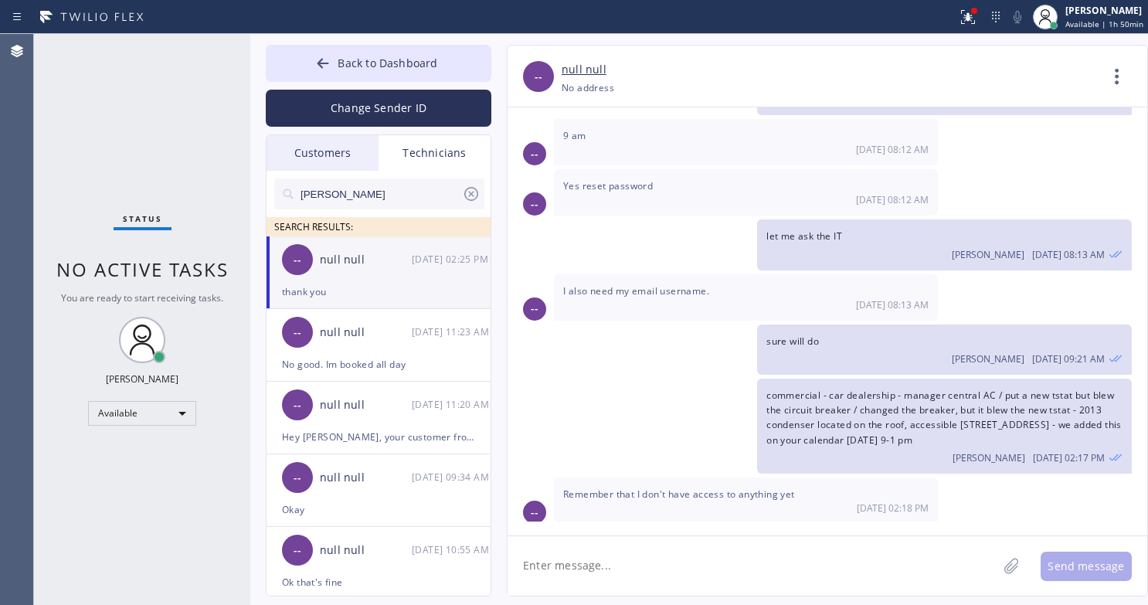
drag, startPoint x: 312, startPoint y: 189, endPoint x: 235, endPoint y: 172, distance: 79.3
click at [235, 172] on div "Status No active tasks You are ready to start receiving tasks. [PERSON_NAME] Av…" at bounding box center [591, 319] width 1114 height 571
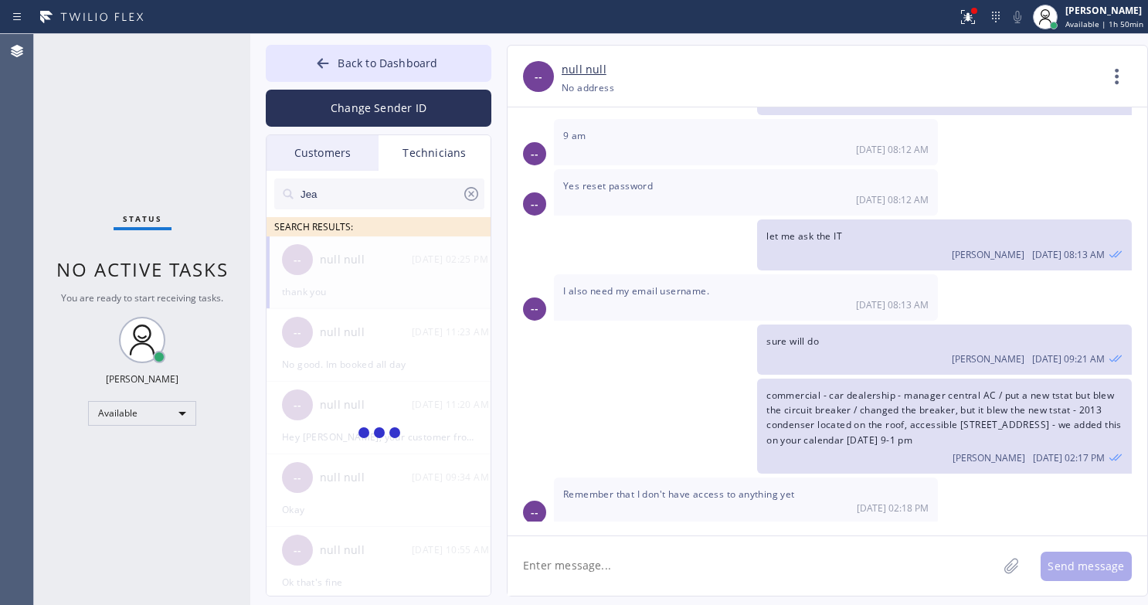
type input "[PERSON_NAME]"
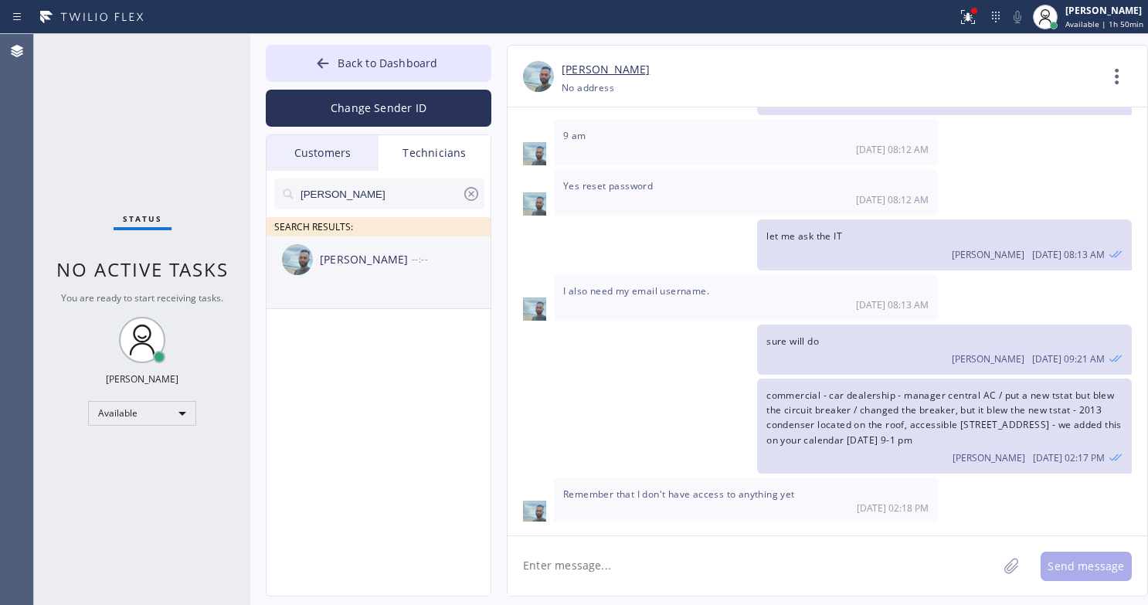
click at [331, 253] on div "[PERSON_NAME]" at bounding box center [366, 260] width 92 height 18
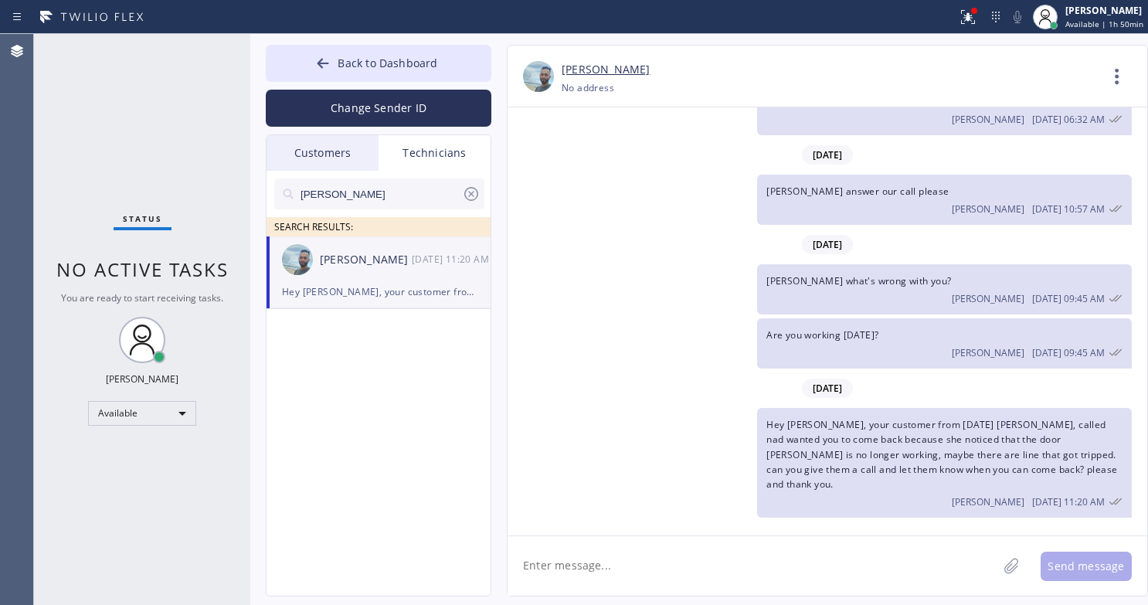
scroll to position [98, 0]
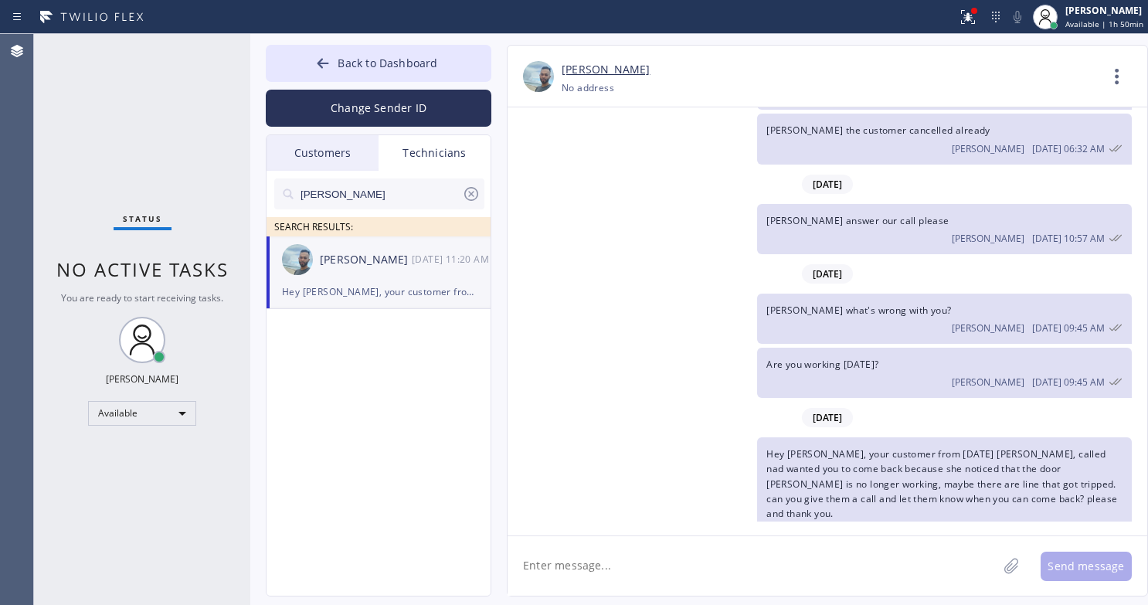
click at [768, 543] on textarea at bounding box center [753, 565] width 490 height 59
paste textarea "customer for 2-5 appointement [PERSON_NAME] is asking for your ETA please call …"
click at [525, 567] on textarea "customer for 2-5 appointement [PERSON_NAME] is asking for your ETA please call …" at bounding box center [767, 565] width 518 height 59
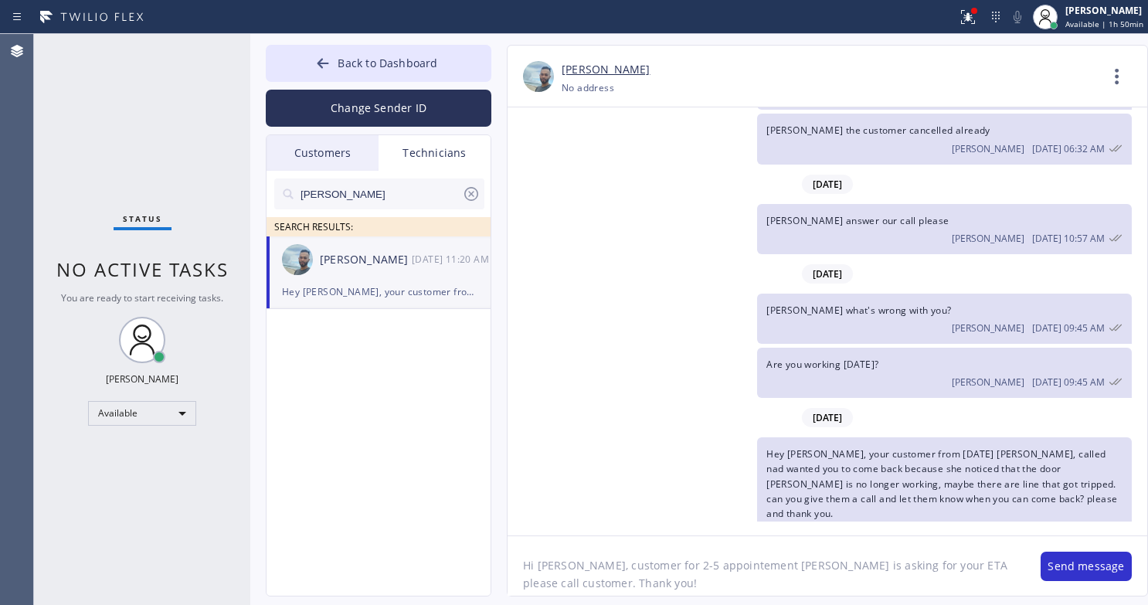
click at [698, 566] on textarea "Hi [PERSON_NAME], customer for 2-5 appointement [PERSON_NAME] is asking for you…" at bounding box center [767, 565] width 518 height 59
click at [702, 572] on textarea "Hi [PERSON_NAME], customer for 2-5 appointment [PERSON_NAME] is asking for your…" at bounding box center [767, 565] width 518 height 59
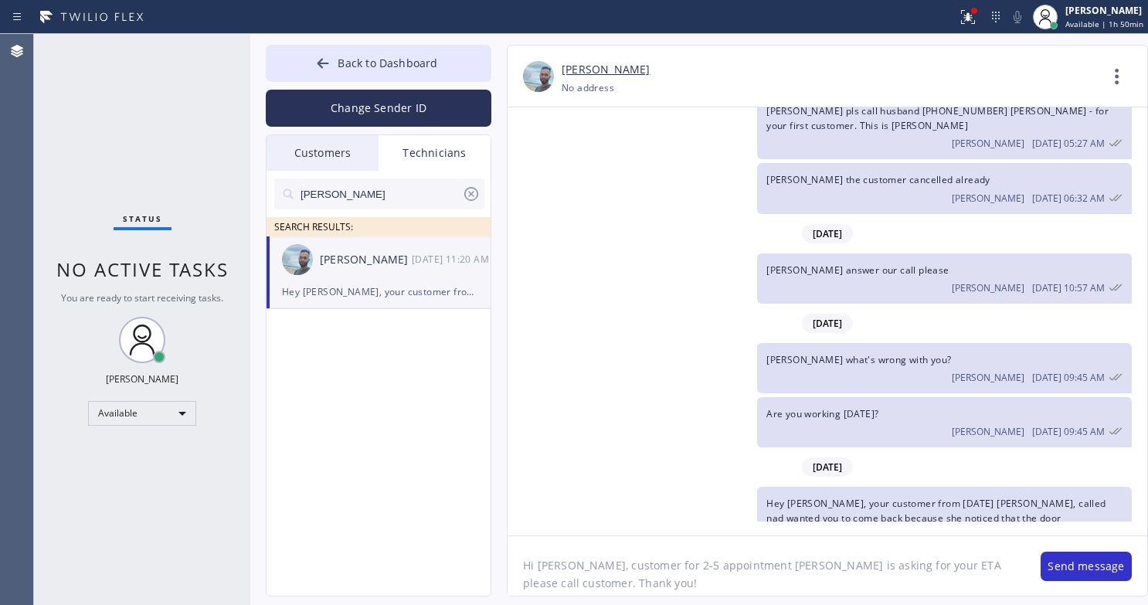
scroll to position [0, 0]
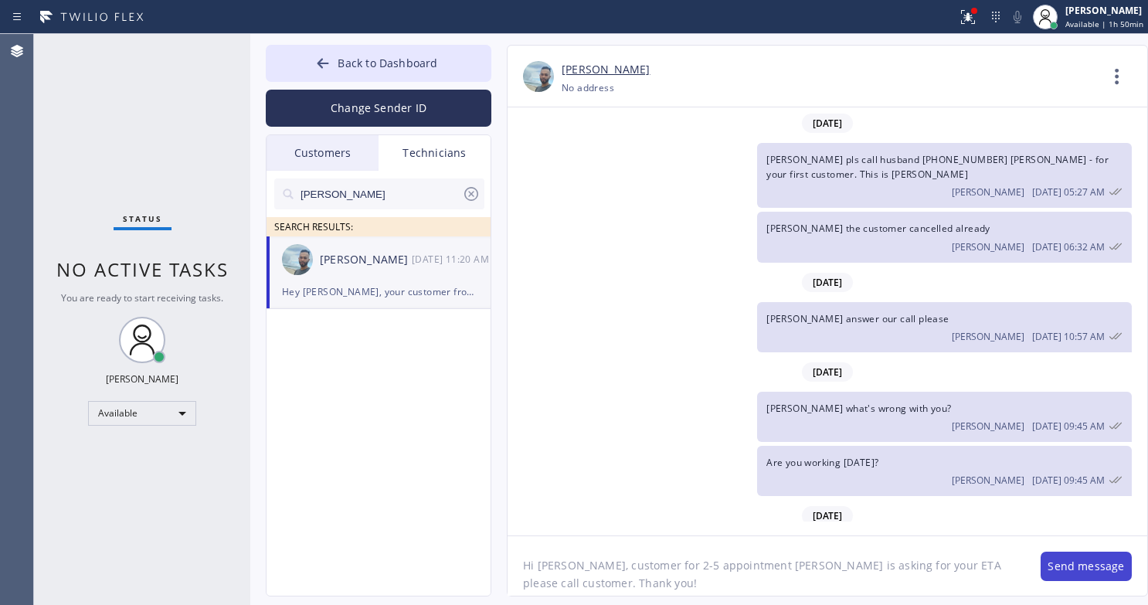
type textarea "Hi [PERSON_NAME], customer for 2-5 appointment [PERSON_NAME] is asking for your…"
click at [1075, 566] on button "Send message" at bounding box center [1086, 566] width 91 height 29
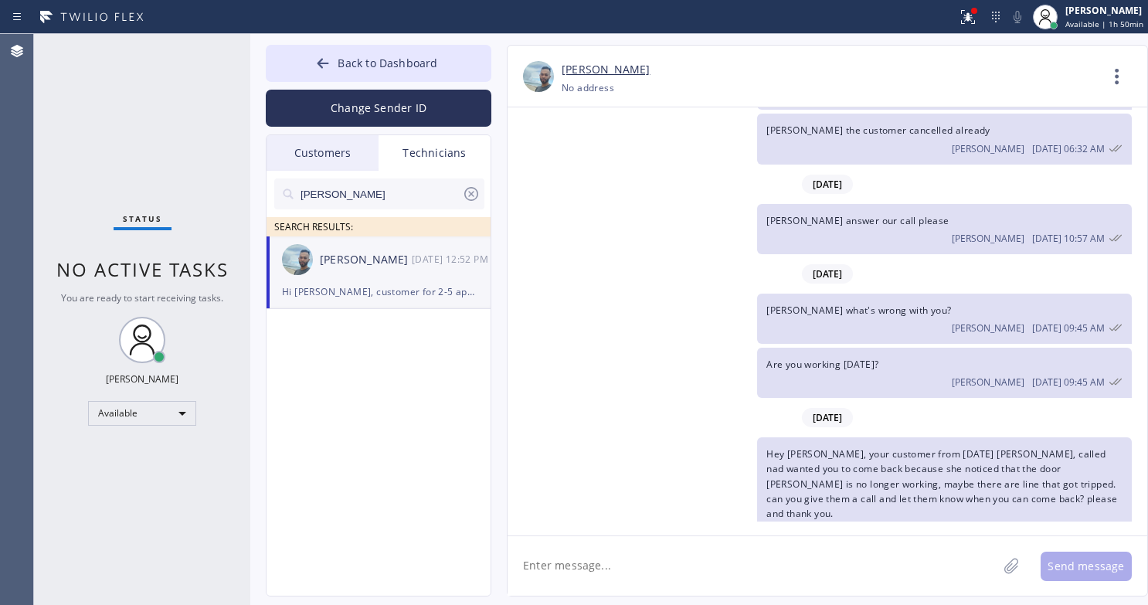
scroll to position [202, 0]
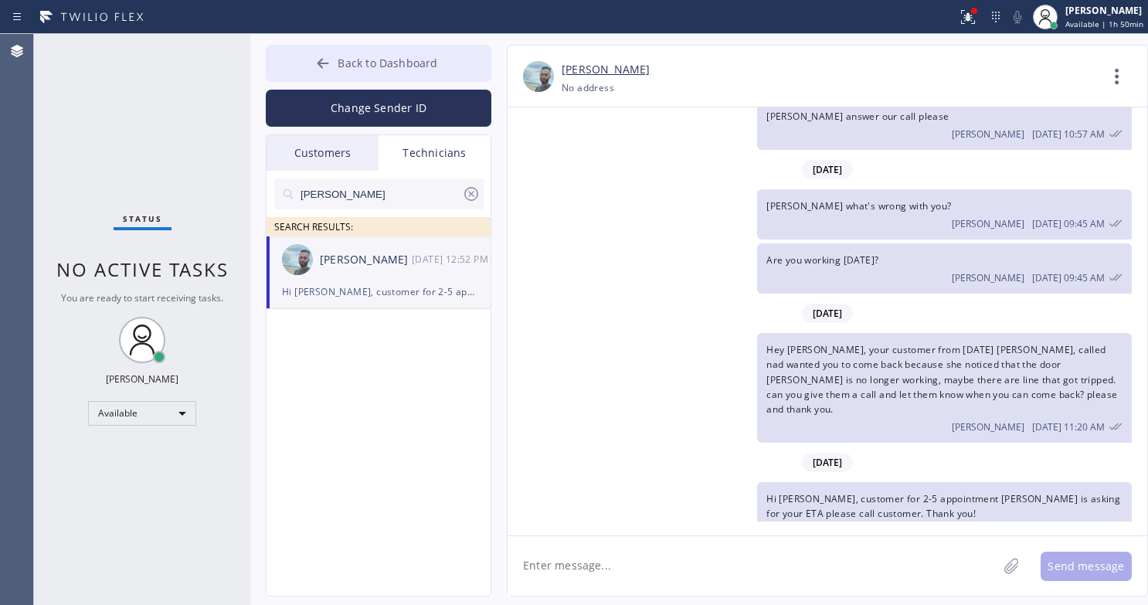
click at [332, 59] on div at bounding box center [323, 65] width 19 height 19
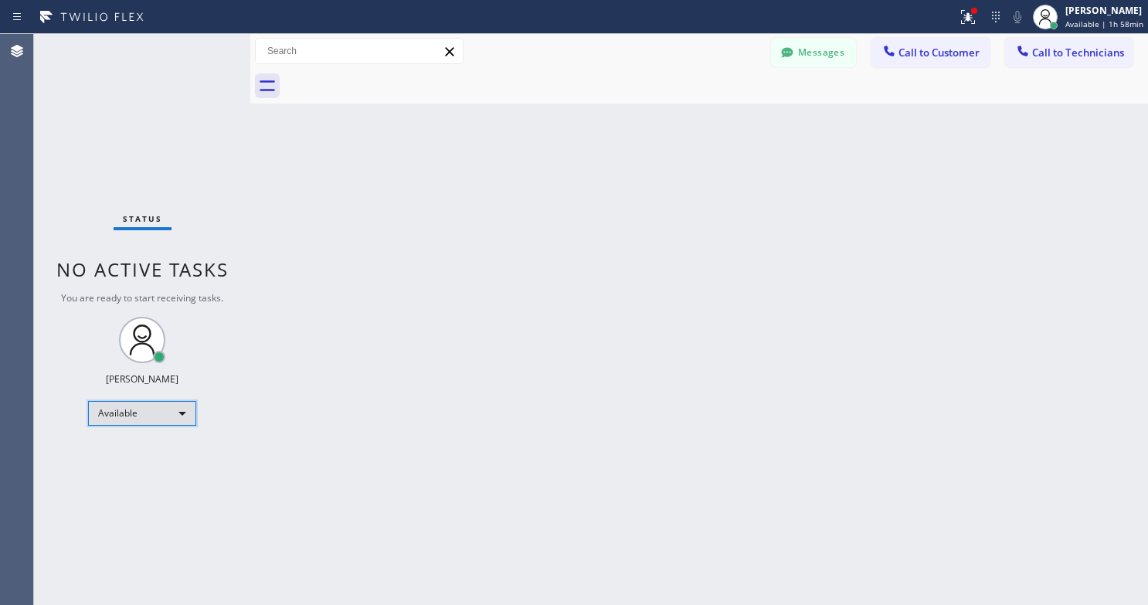
click at [177, 406] on div "Available" at bounding box center [142, 413] width 108 height 25
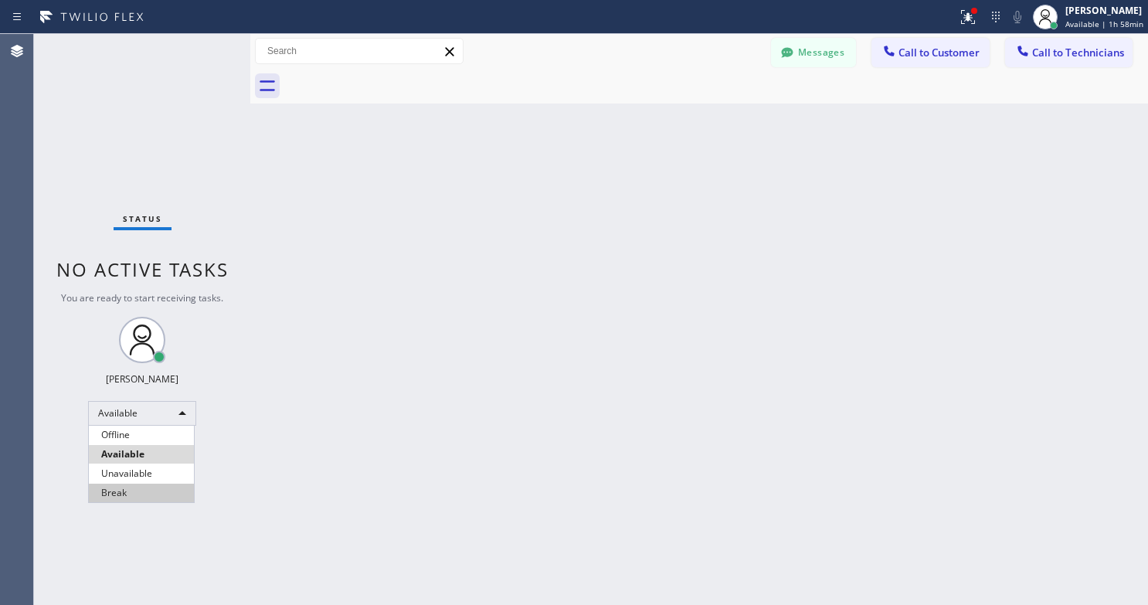
click at [125, 492] on li "Break" at bounding box center [141, 493] width 105 height 19
